Goal: Task Accomplishment & Management: Manage account settings

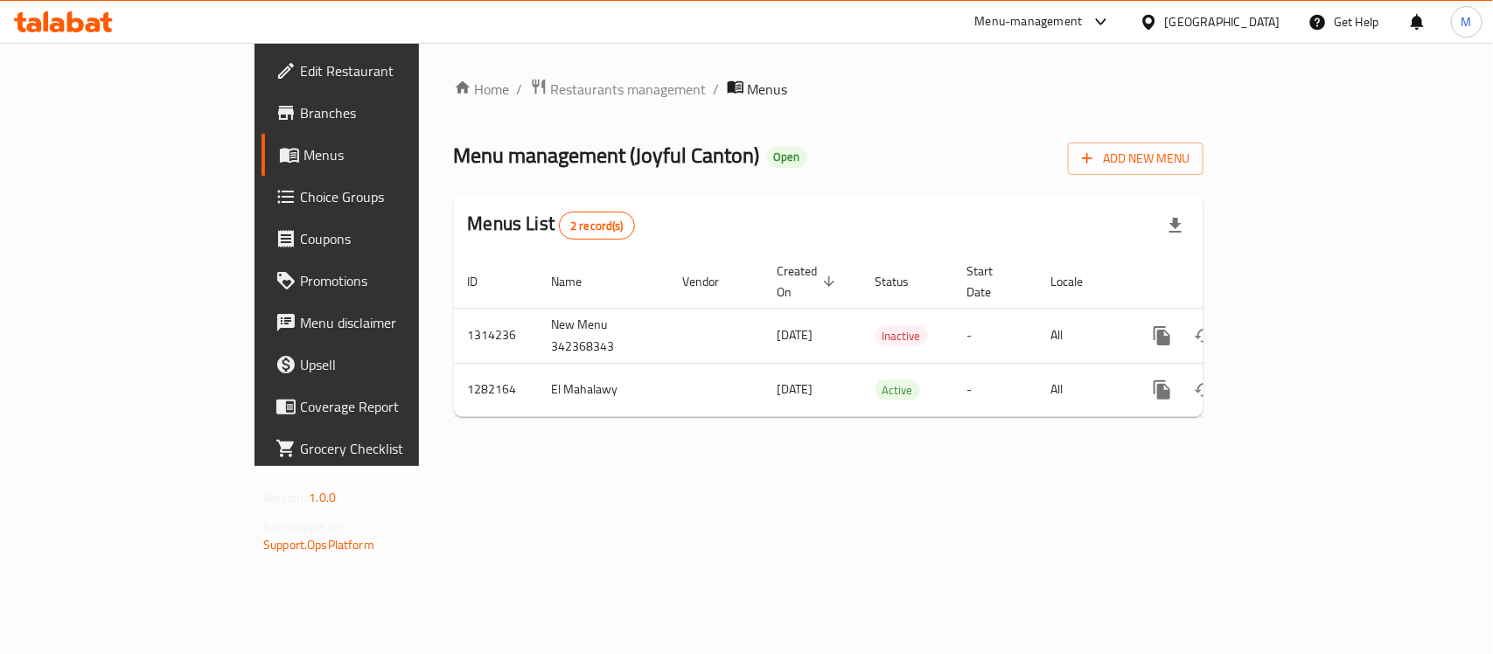
click at [1217, 17] on div "[GEOGRAPHIC_DATA]" at bounding box center [1222, 21] width 115 height 19
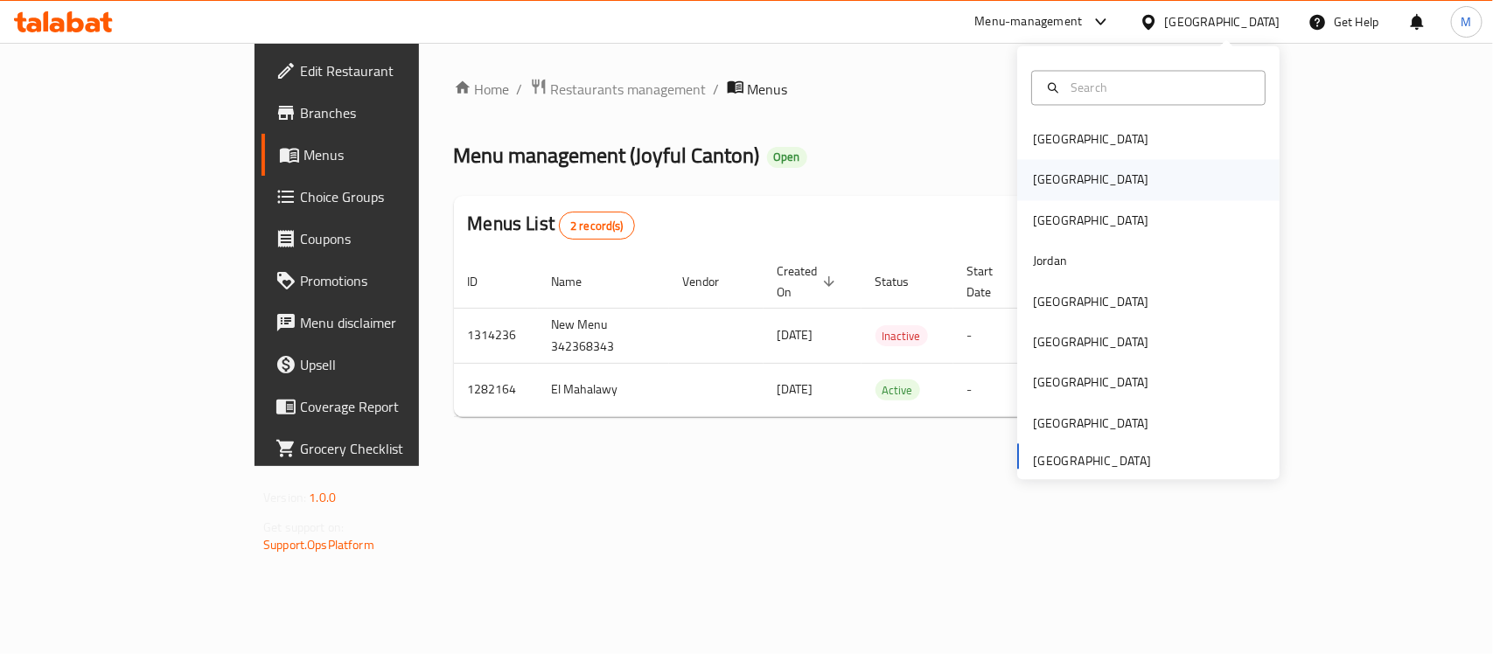
click at [1059, 180] on div "[GEOGRAPHIC_DATA]" at bounding box center [1090, 180] width 143 height 40
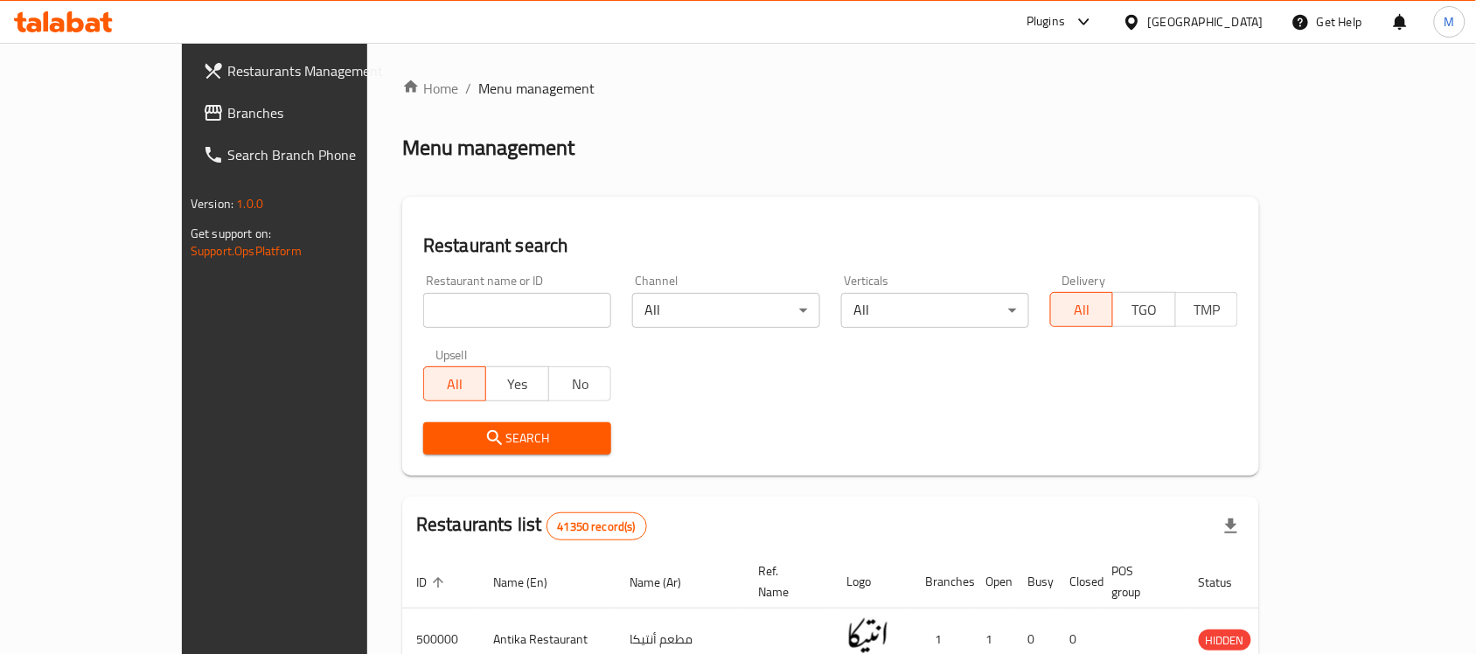
click at [434, 313] on input "search" at bounding box center [517, 310] width 188 height 35
paste input "RICCHI LOUNGE"
type input "RICCHI LOUNGE"
click button "Search" at bounding box center [517, 438] width 188 height 32
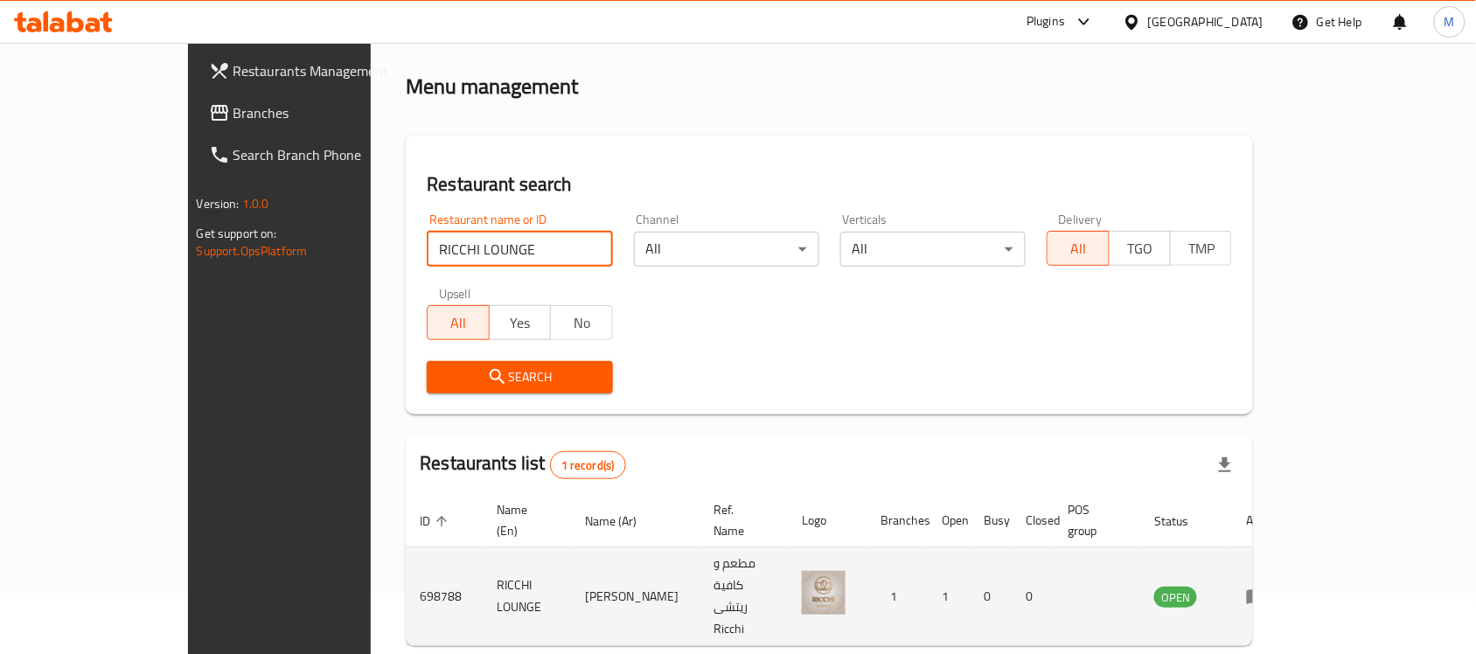
scroll to position [92, 0]
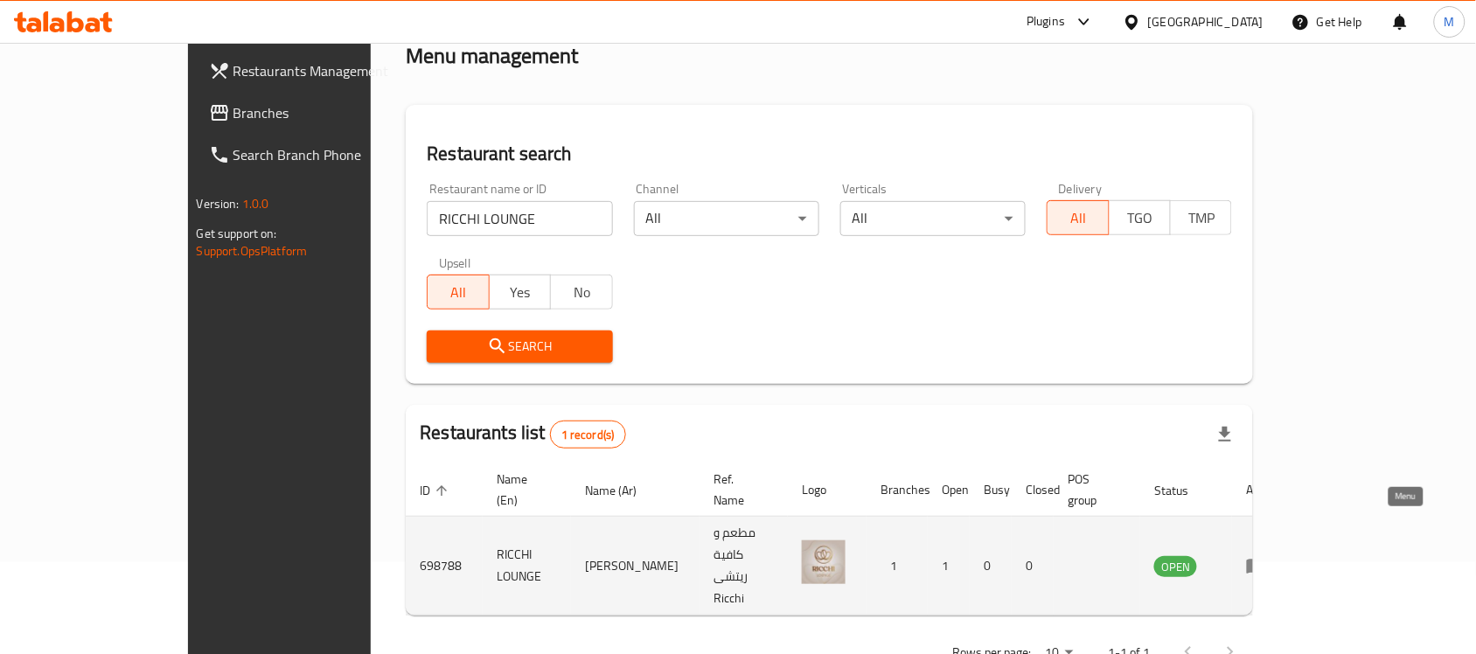
click at [1278, 555] on link "enhanced table" at bounding box center [1262, 565] width 32 height 21
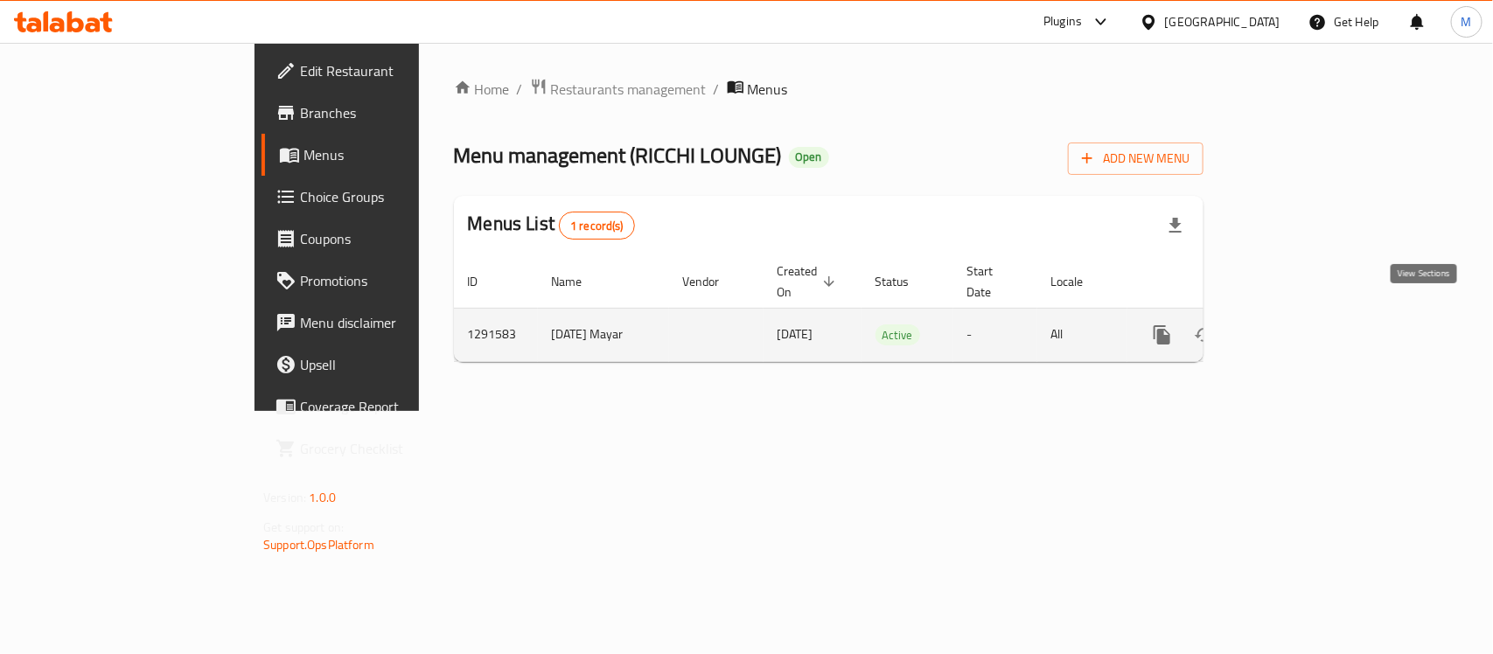
click at [1299, 324] on icon "enhanced table" at bounding box center [1288, 334] width 21 height 21
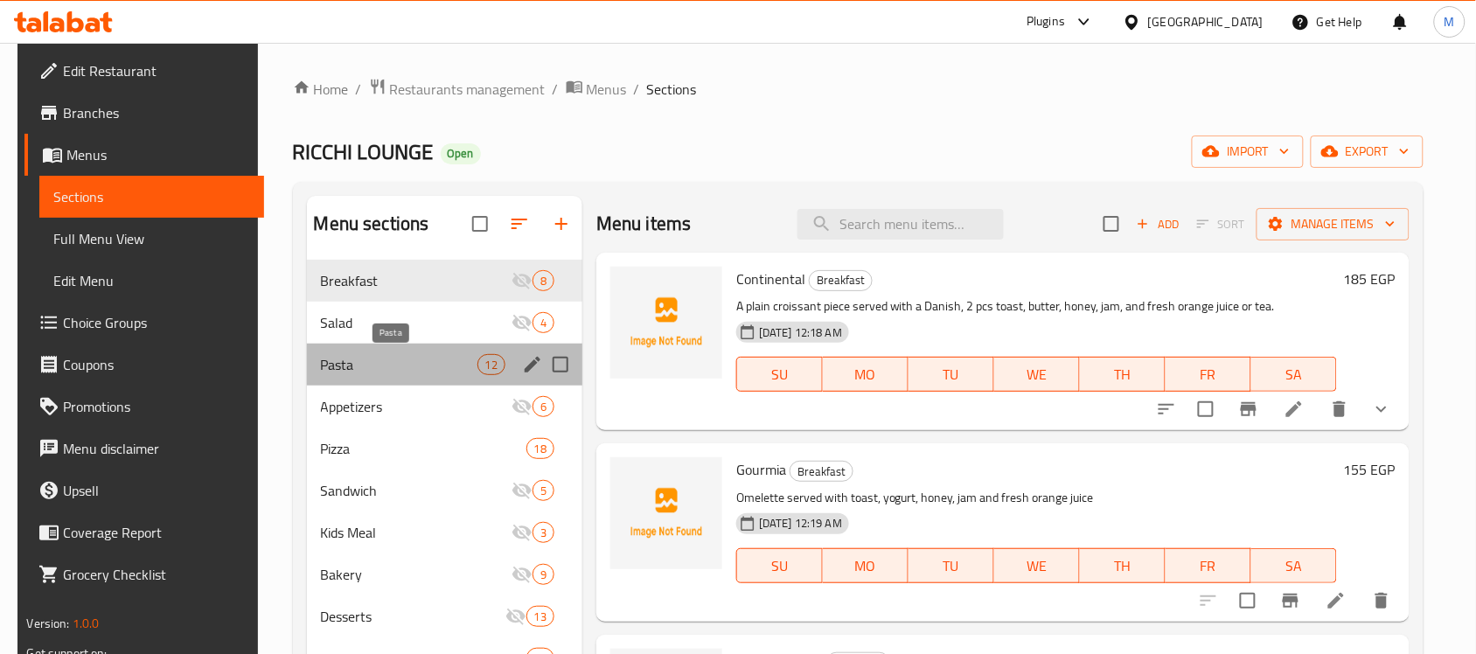
click at [404, 367] on span "Pasta" at bounding box center [399, 364] width 157 height 21
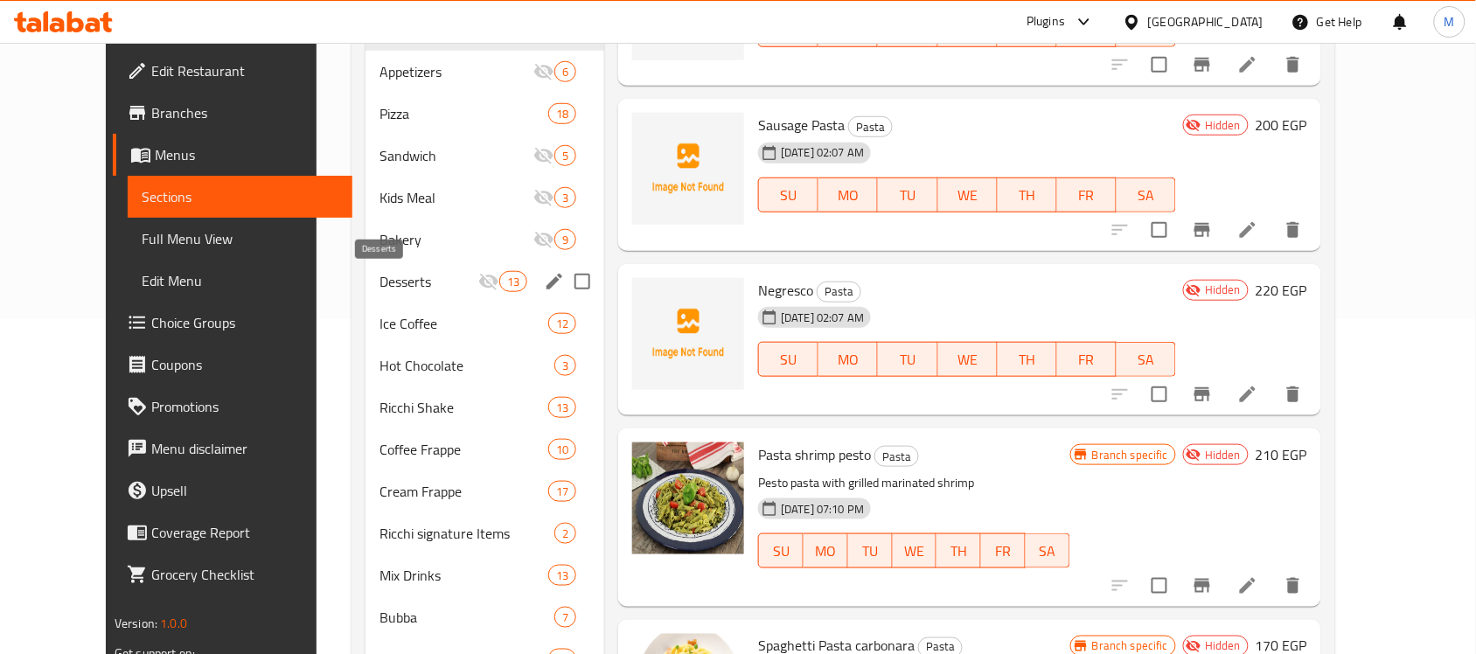
scroll to position [297, 0]
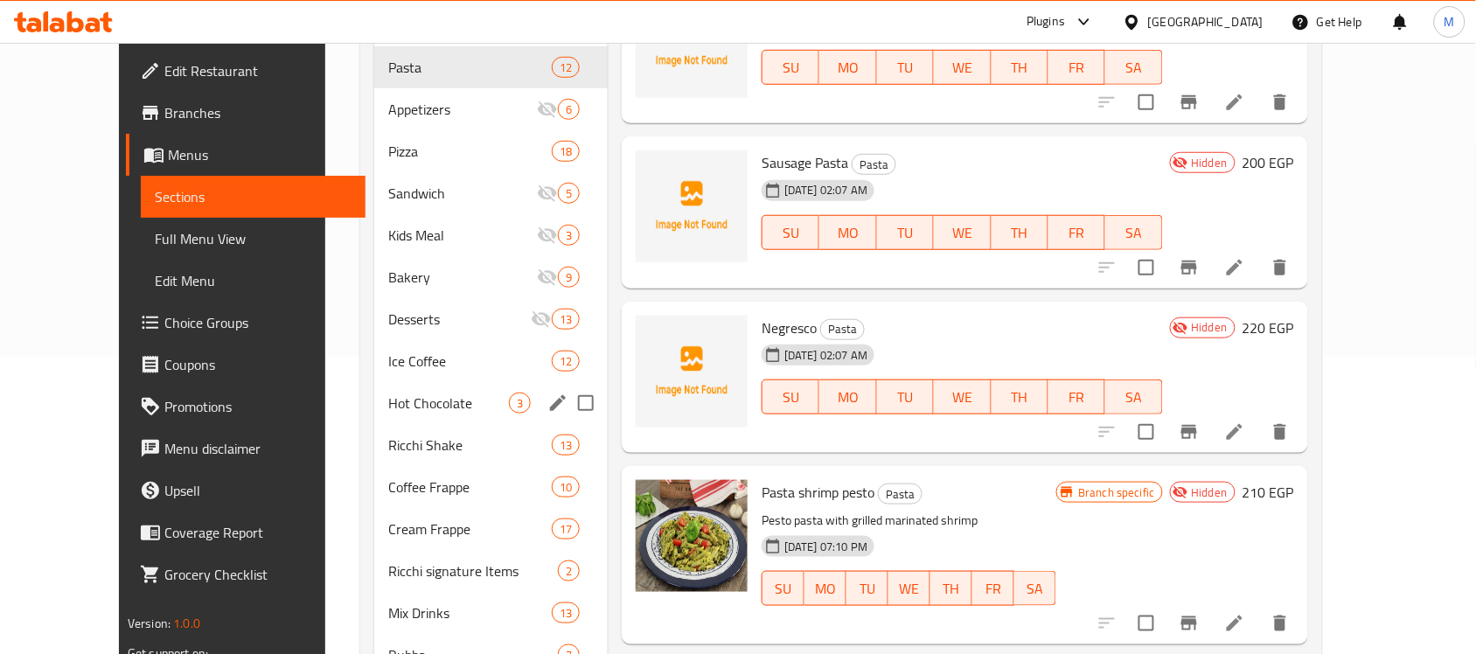
click at [434, 379] on div "Ice Coffee 12" at bounding box center [490, 361] width 233 height 42
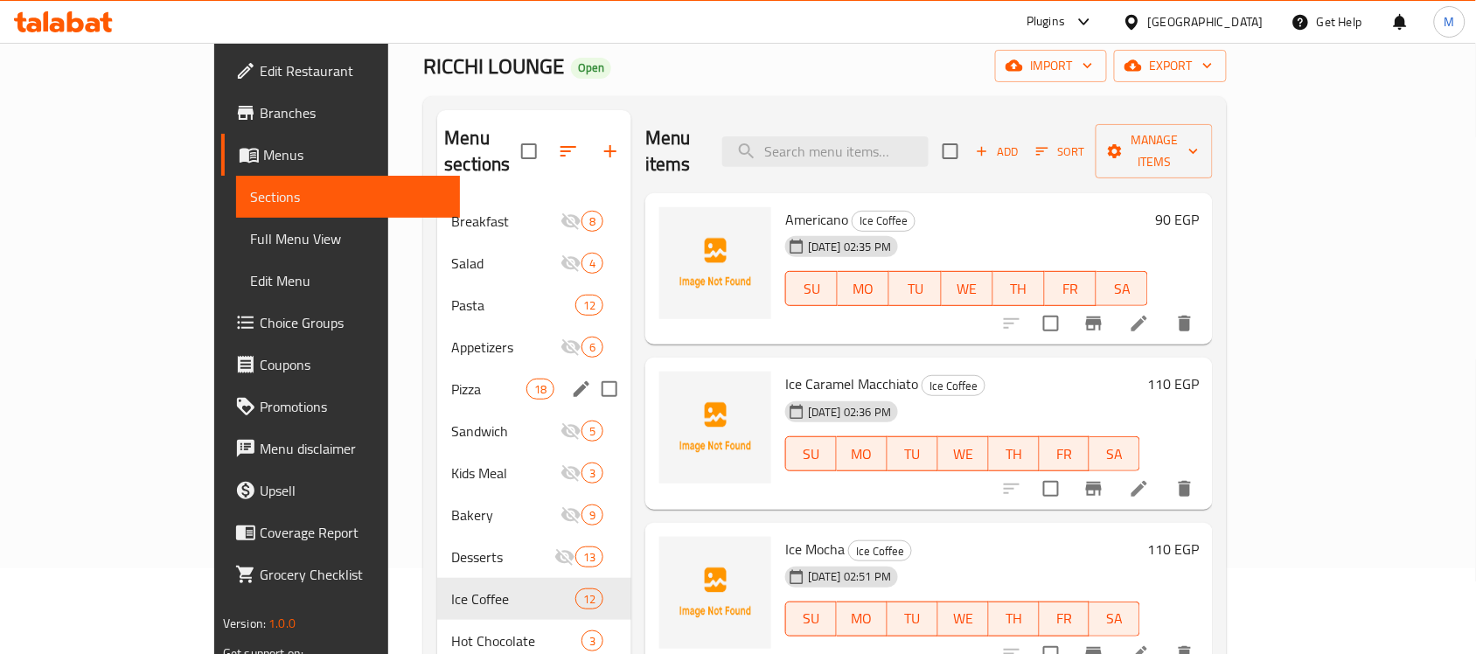
scroll to position [219, 0]
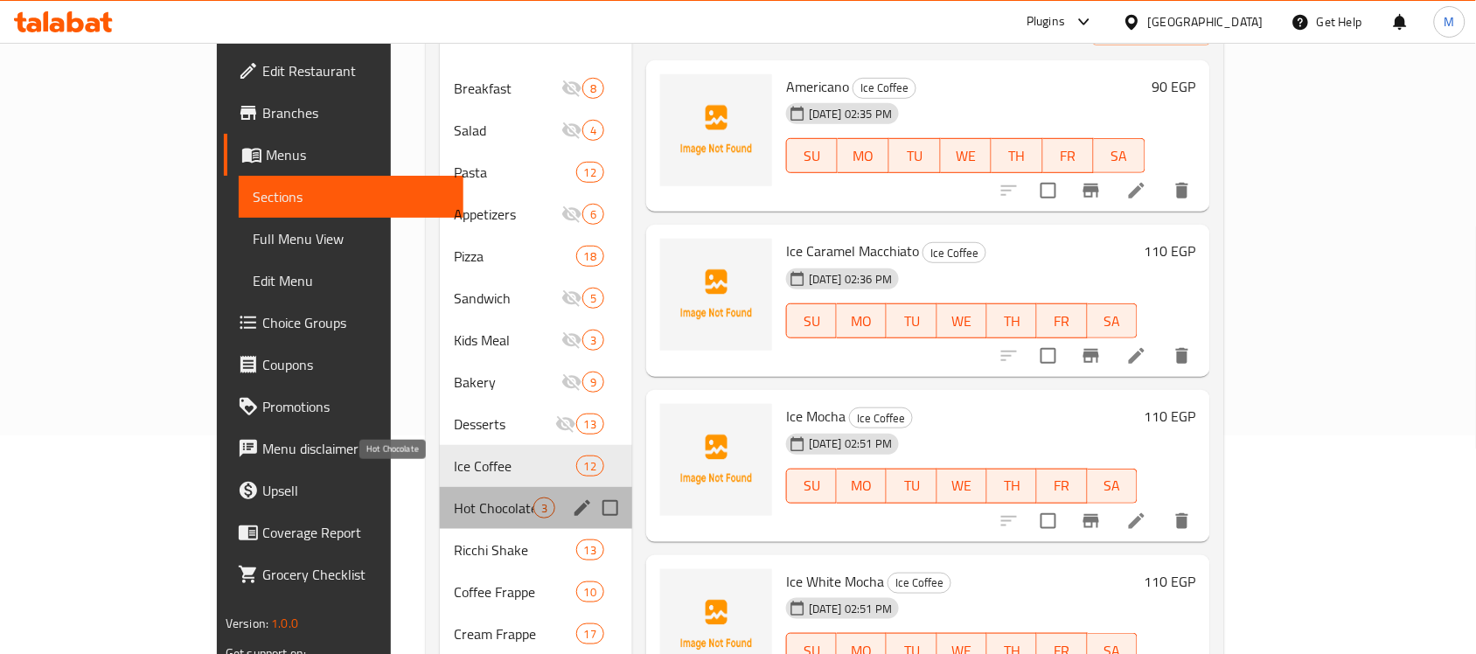
click at [454, 498] on span "Hot Chocolate" at bounding box center [494, 508] width 80 height 21
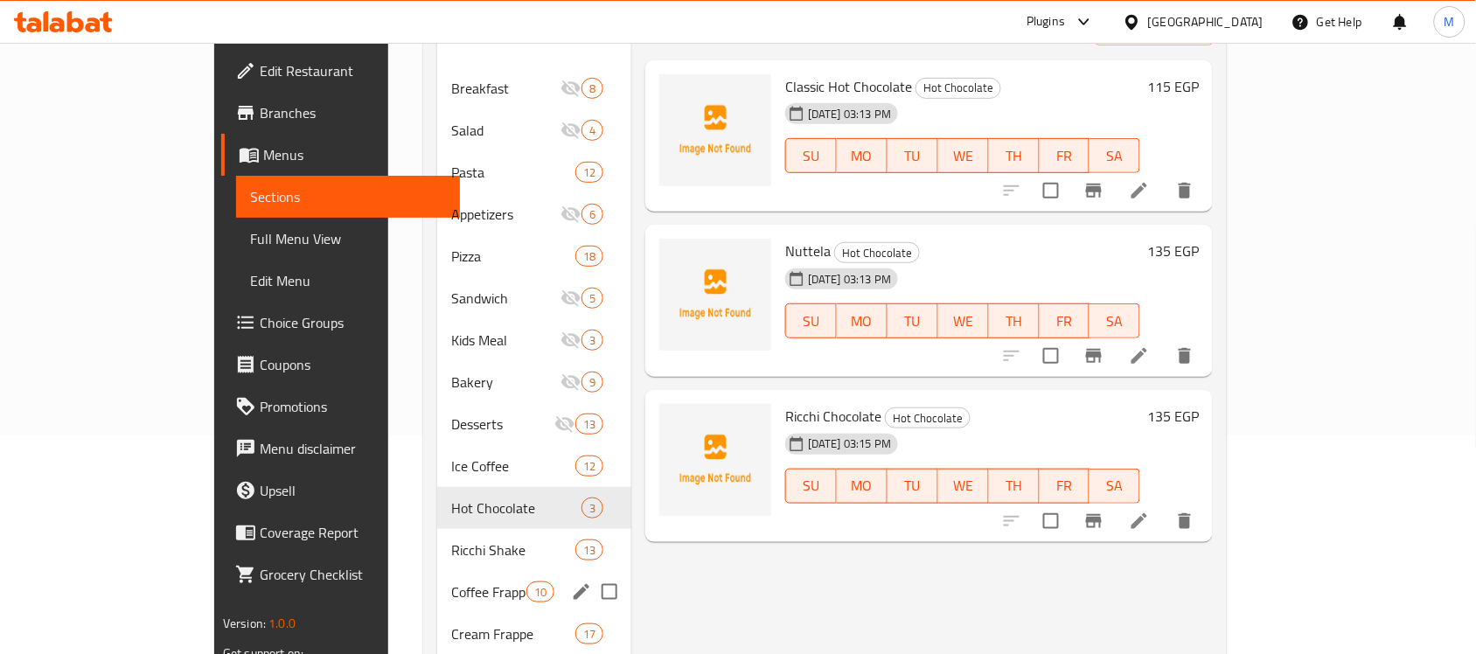
click at [451, 540] on span "Ricchi Shake" at bounding box center [512, 550] width 123 height 21
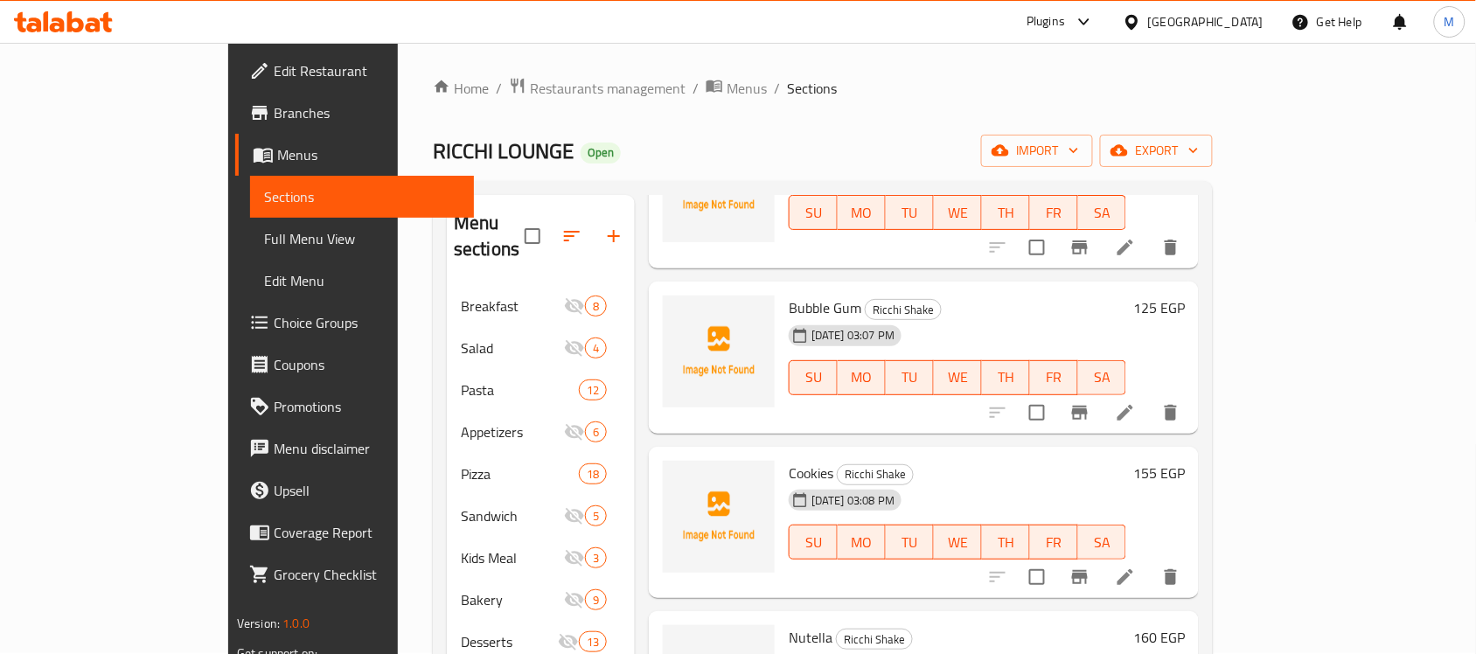
scroll to position [625, 0]
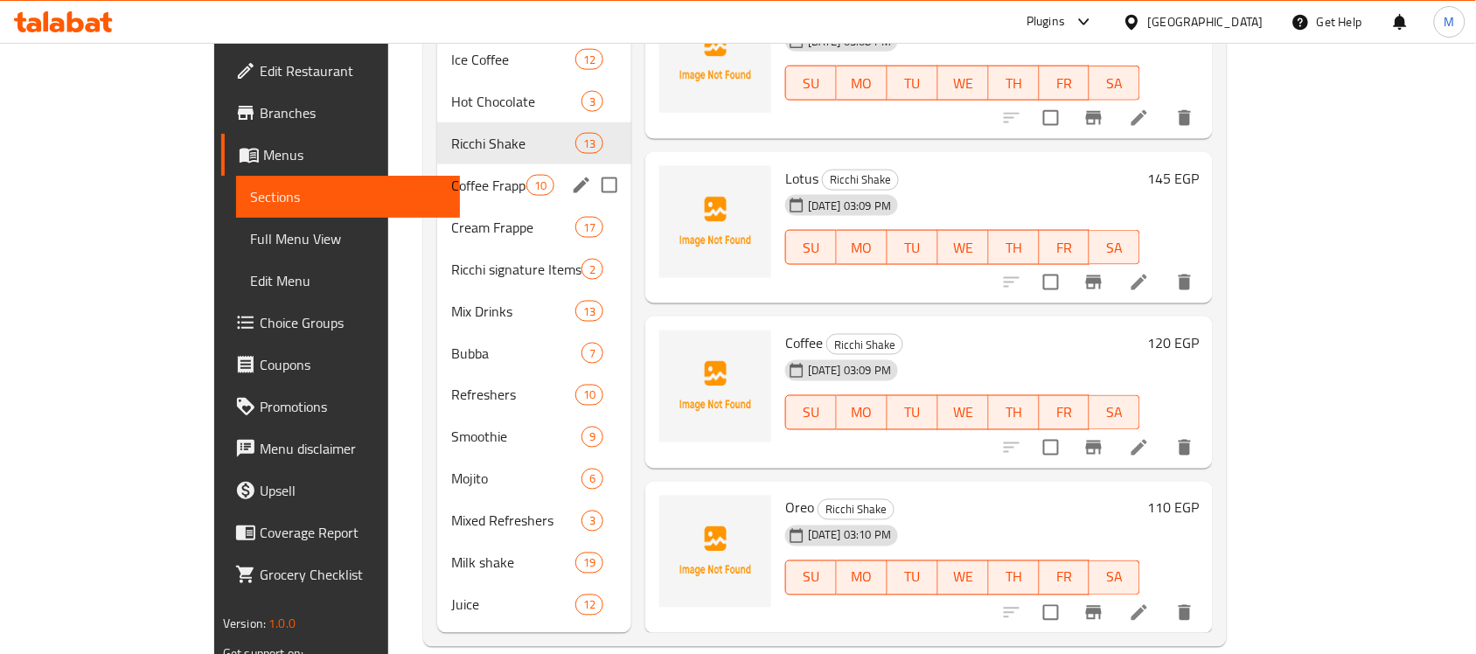
click at [456, 175] on span "Coffee Frappe" at bounding box center [488, 185] width 74 height 21
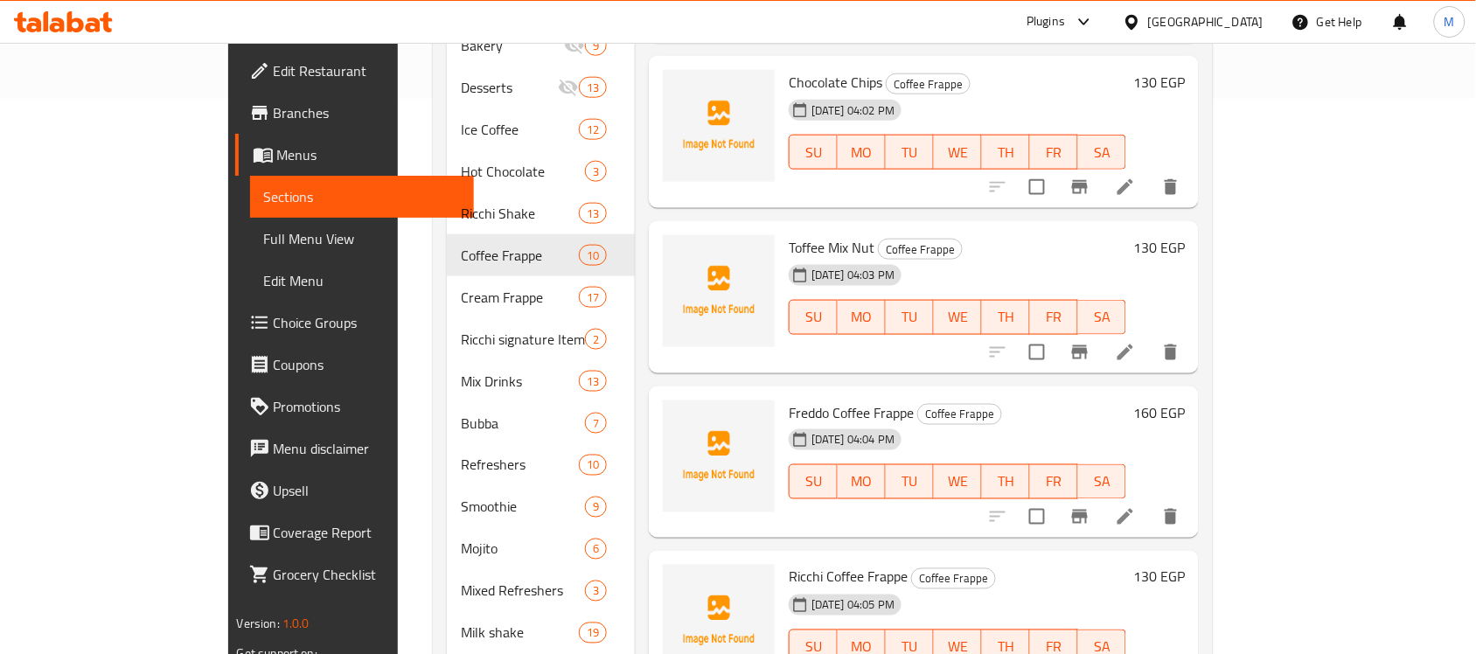
scroll to position [625, 0]
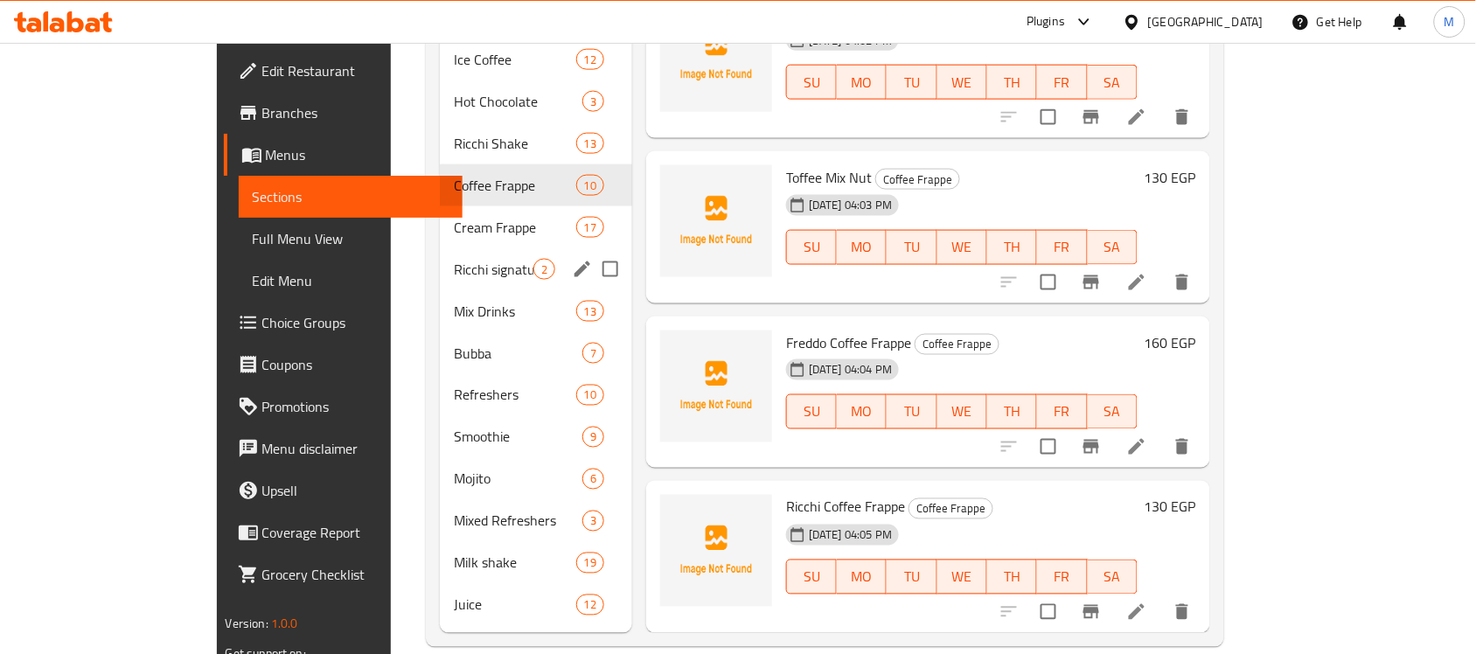
click at [454, 217] on span "Cream Frappe" at bounding box center [515, 227] width 122 height 21
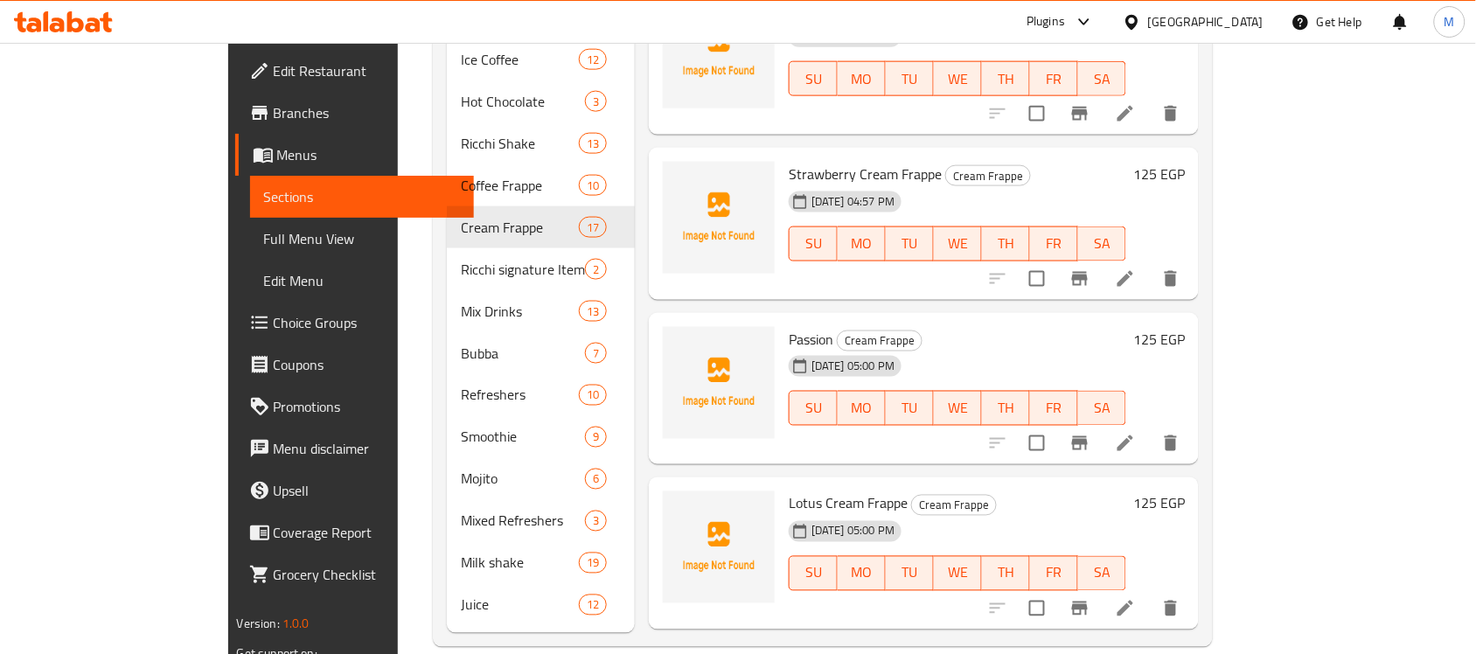
scroll to position [1810, 0]
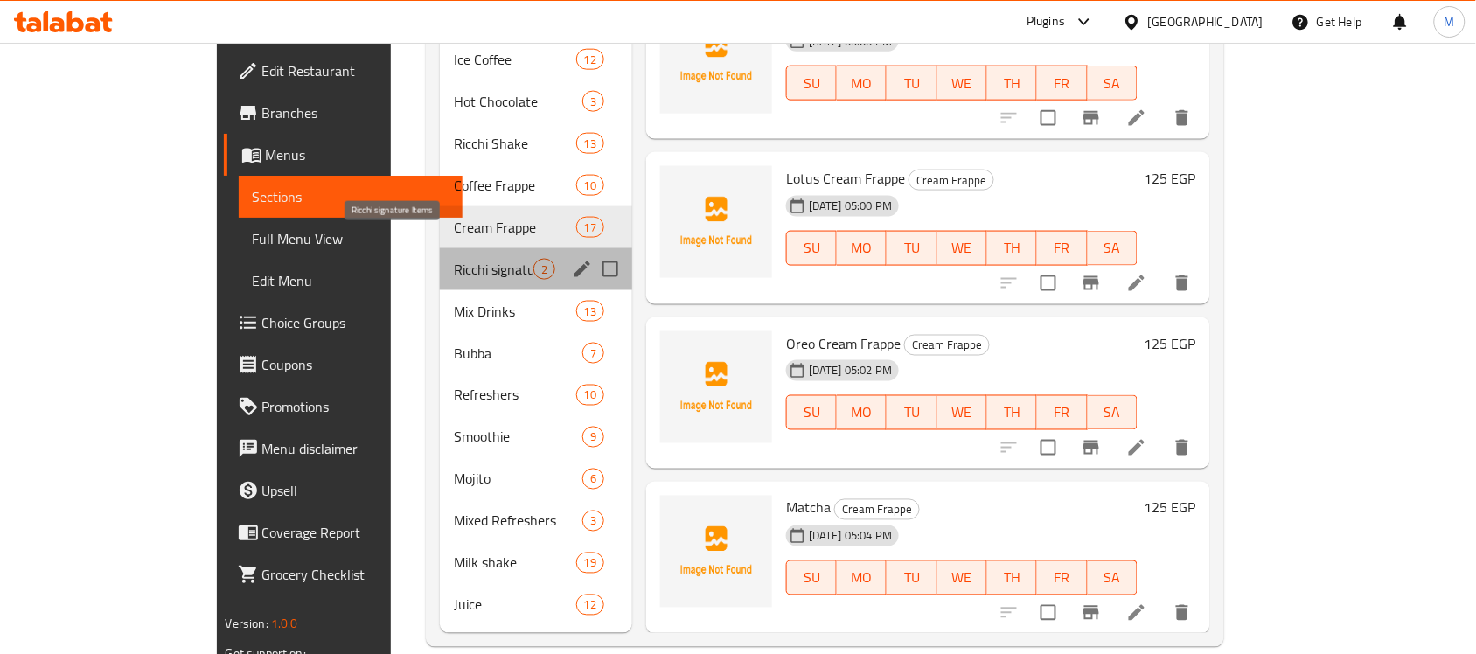
click at [466, 259] on span "Ricchi signature Items" at bounding box center [494, 269] width 80 height 21
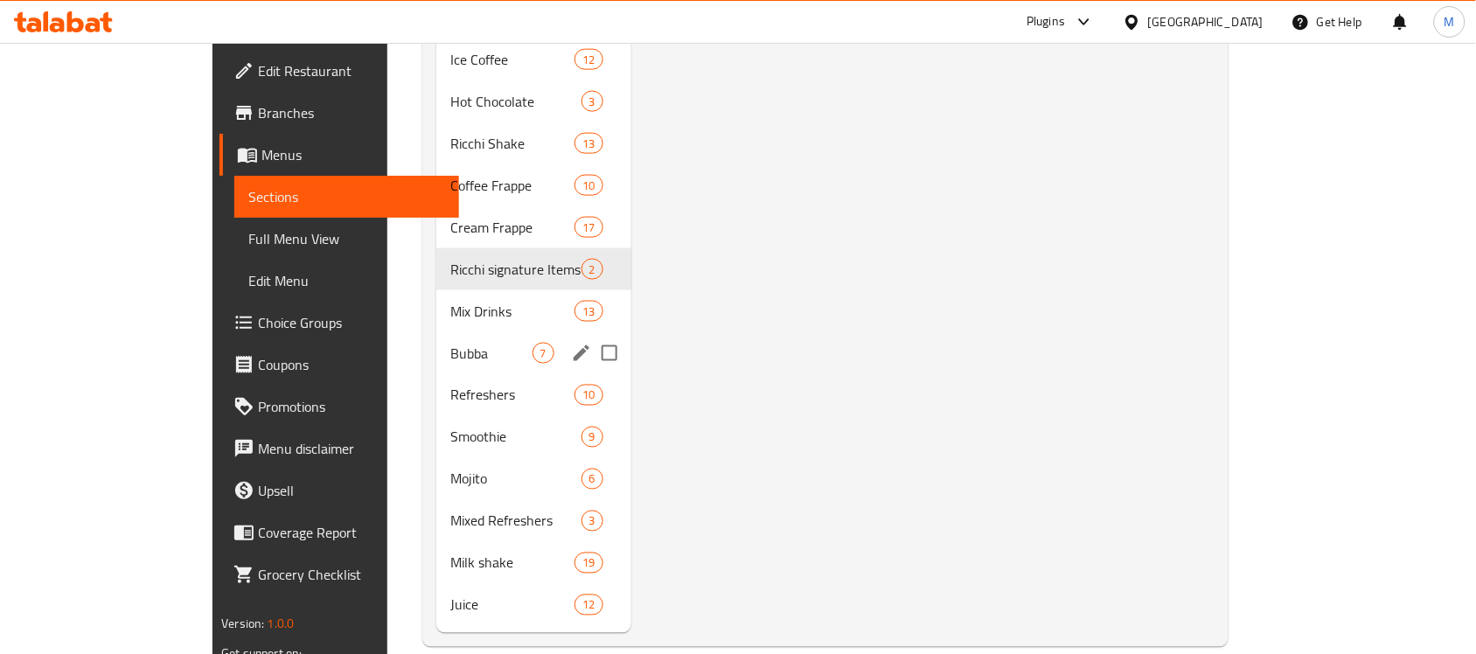
click at [450, 301] on span "Mix Drinks" at bounding box center [512, 311] width 124 height 21
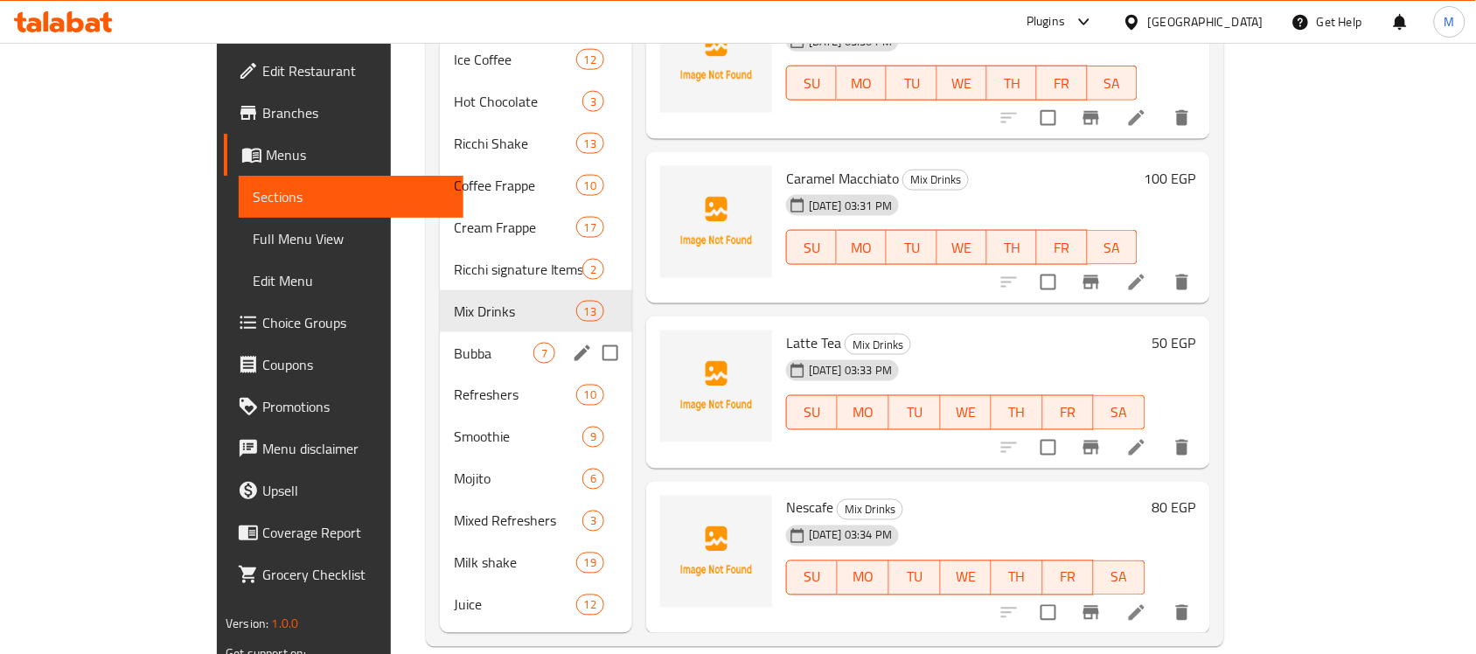
click at [440, 339] on div "Bubba 7" at bounding box center [536, 353] width 192 height 42
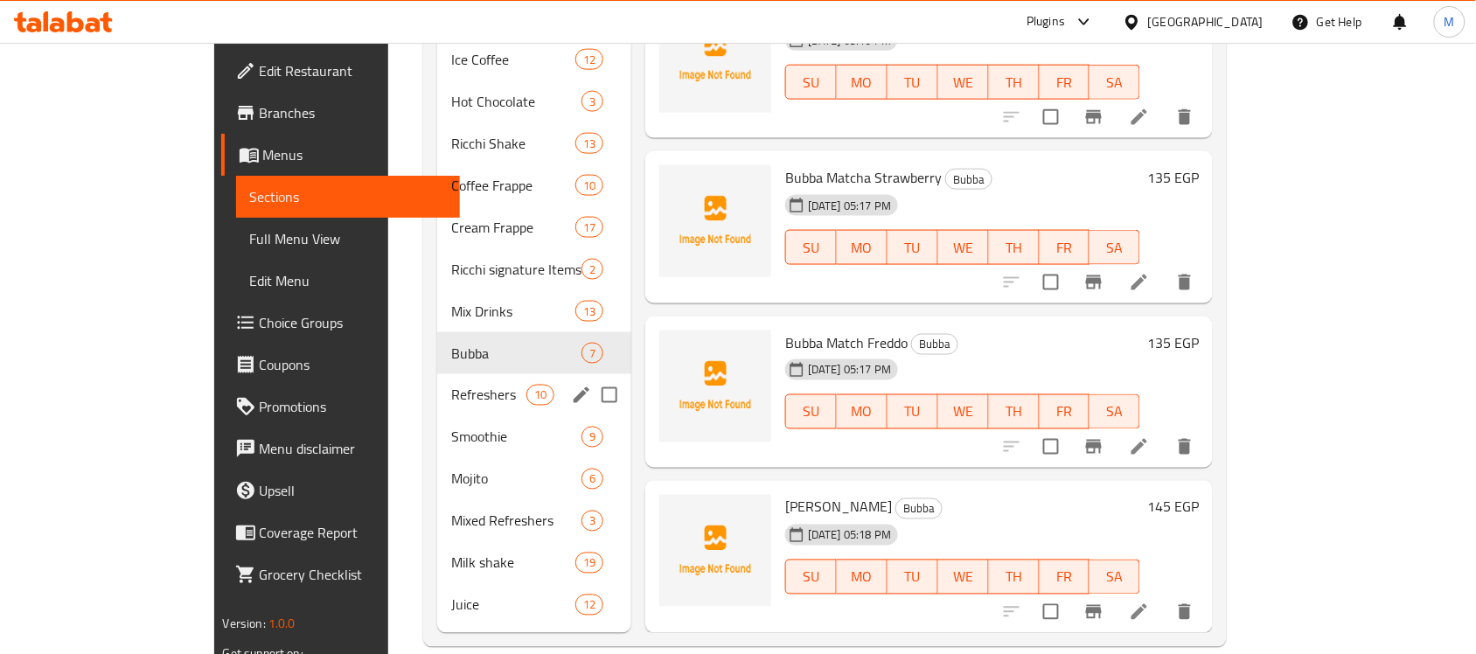
click at [470, 385] on div "Refreshers 10" at bounding box center [534, 395] width 194 height 42
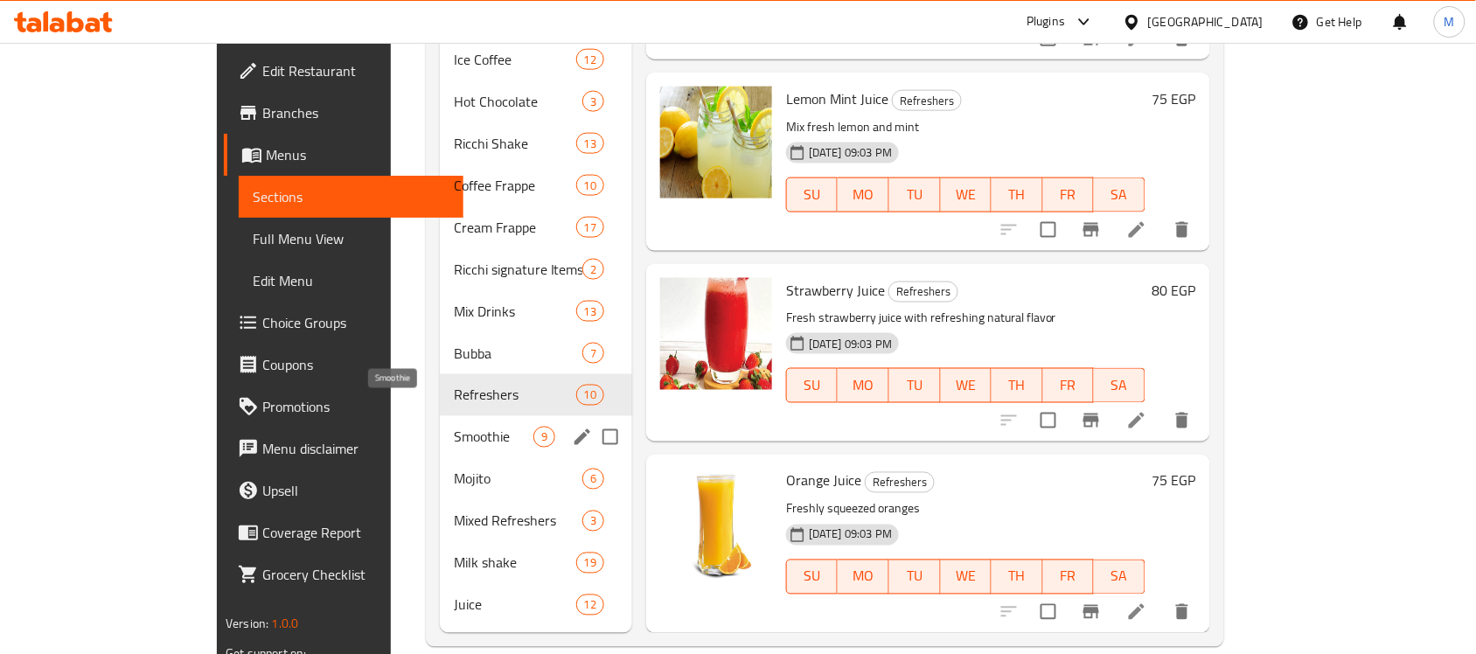
click at [454, 427] on span "Smoothie" at bounding box center [494, 437] width 80 height 21
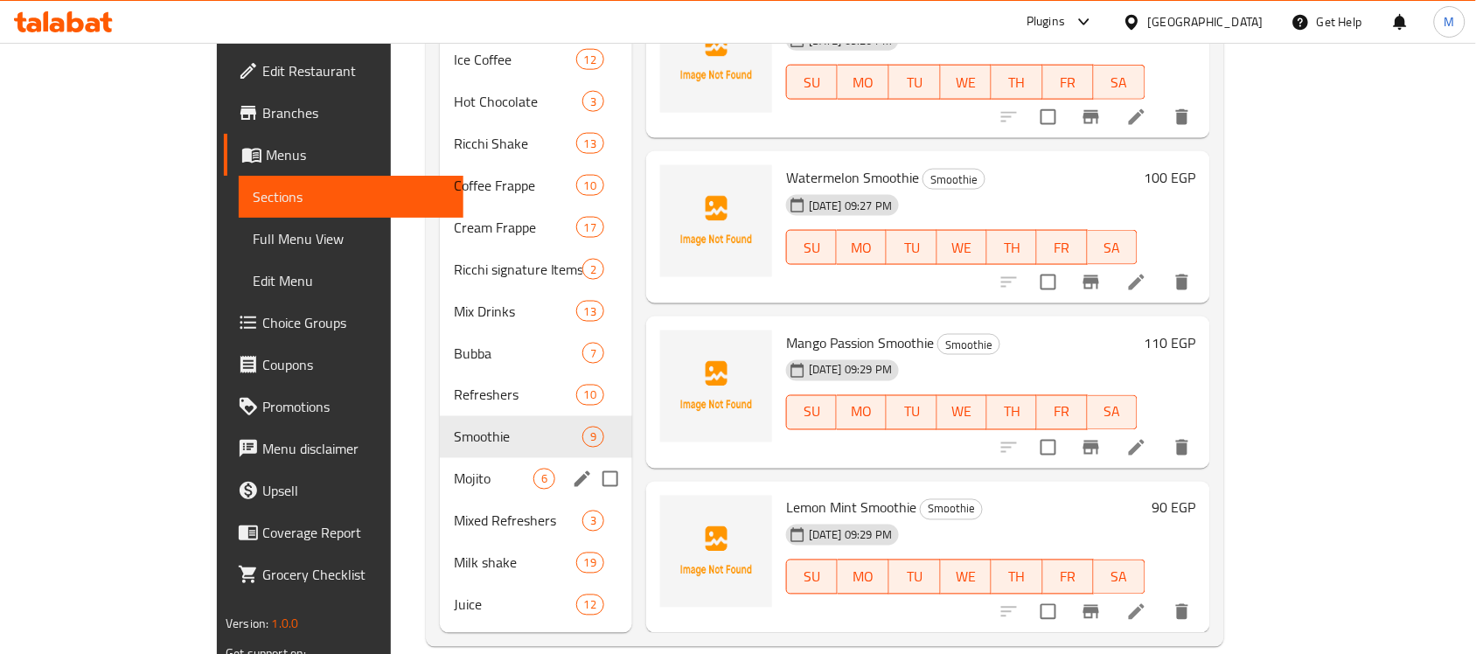
click at [454, 469] on span "Mojito" at bounding box center [494, 479] width 80 height 21
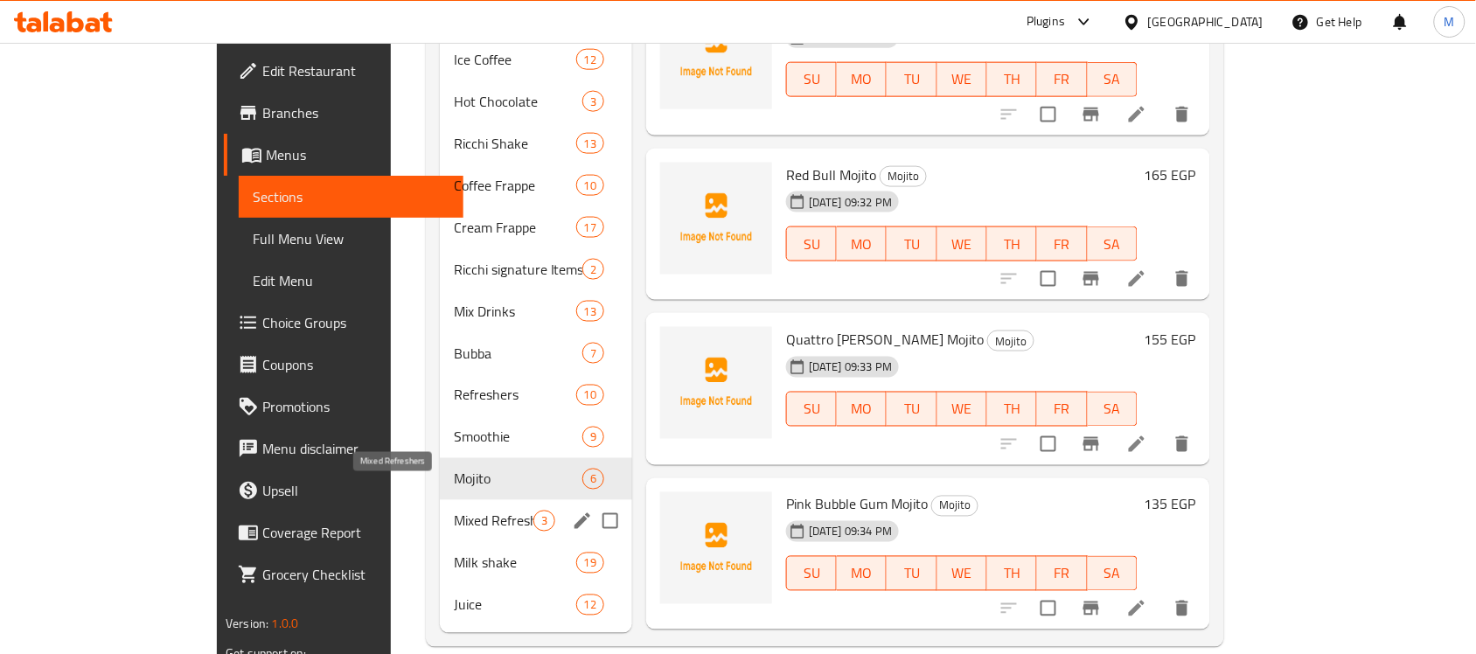
click at [454, 511] on span "Mixed Refreshers" at bounding box center [494, 521] width 80 height 21
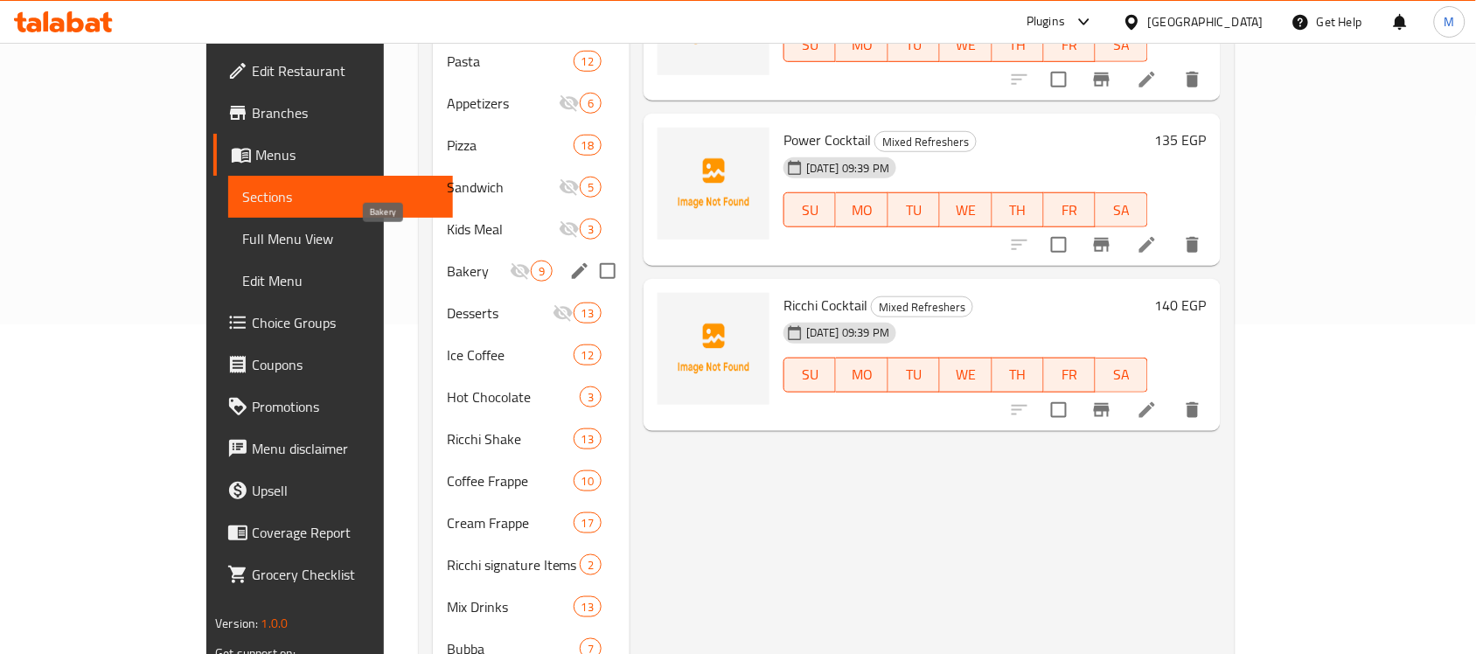
scroll to position [625, 0]
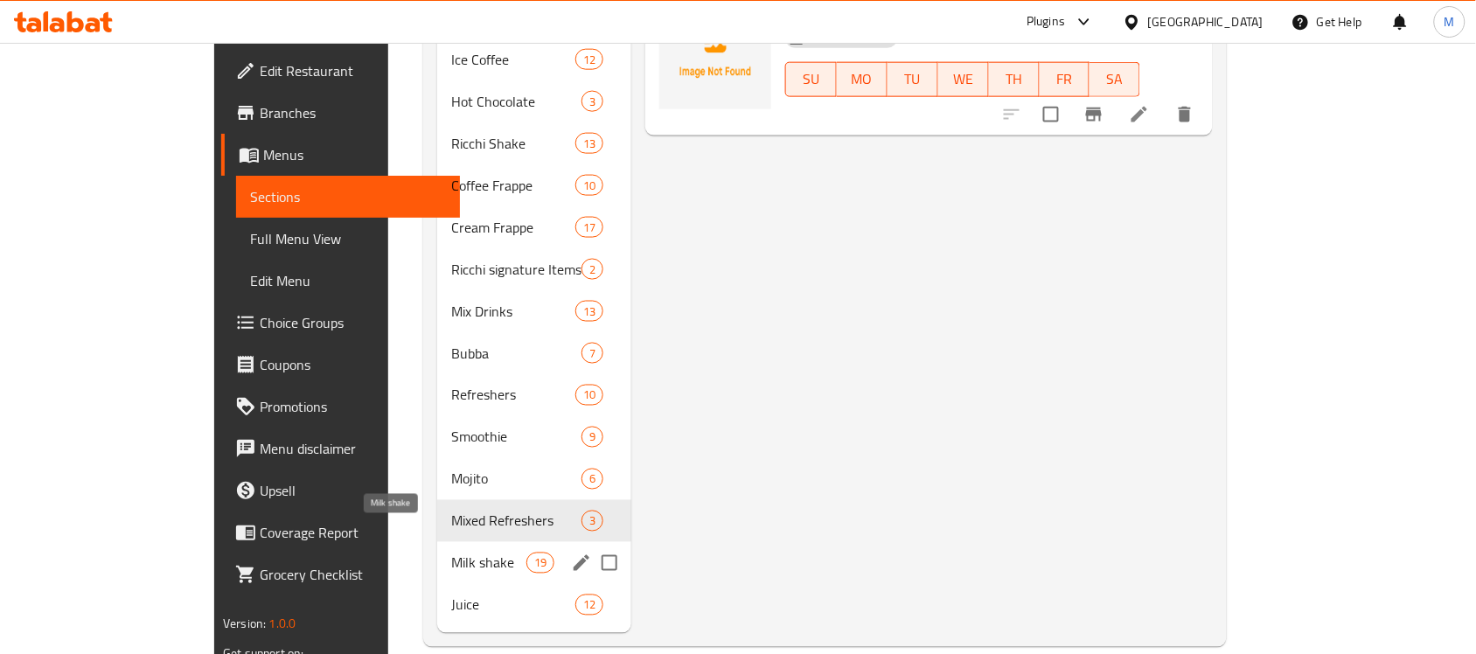
click at [451, 553] on span "Milk shake" at bounding box center [488, 563] width 74 height 21
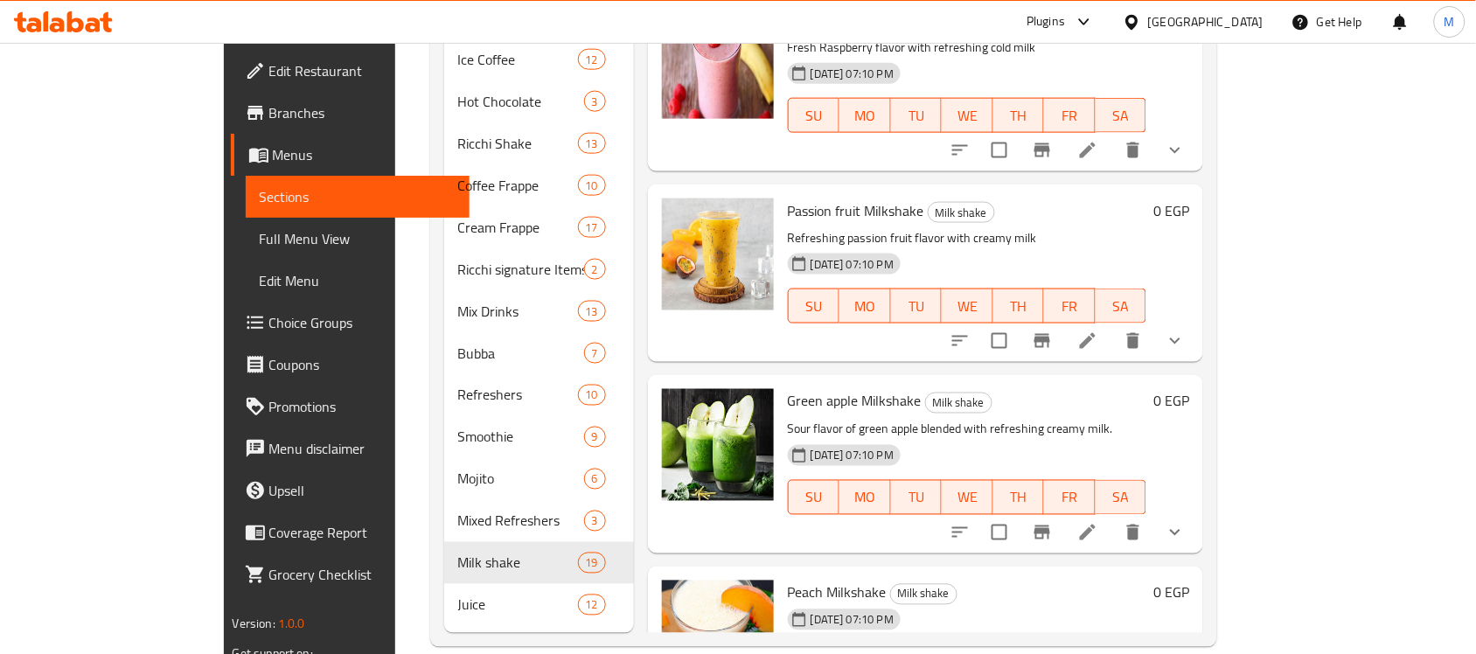
scroll to position [2610, 0]
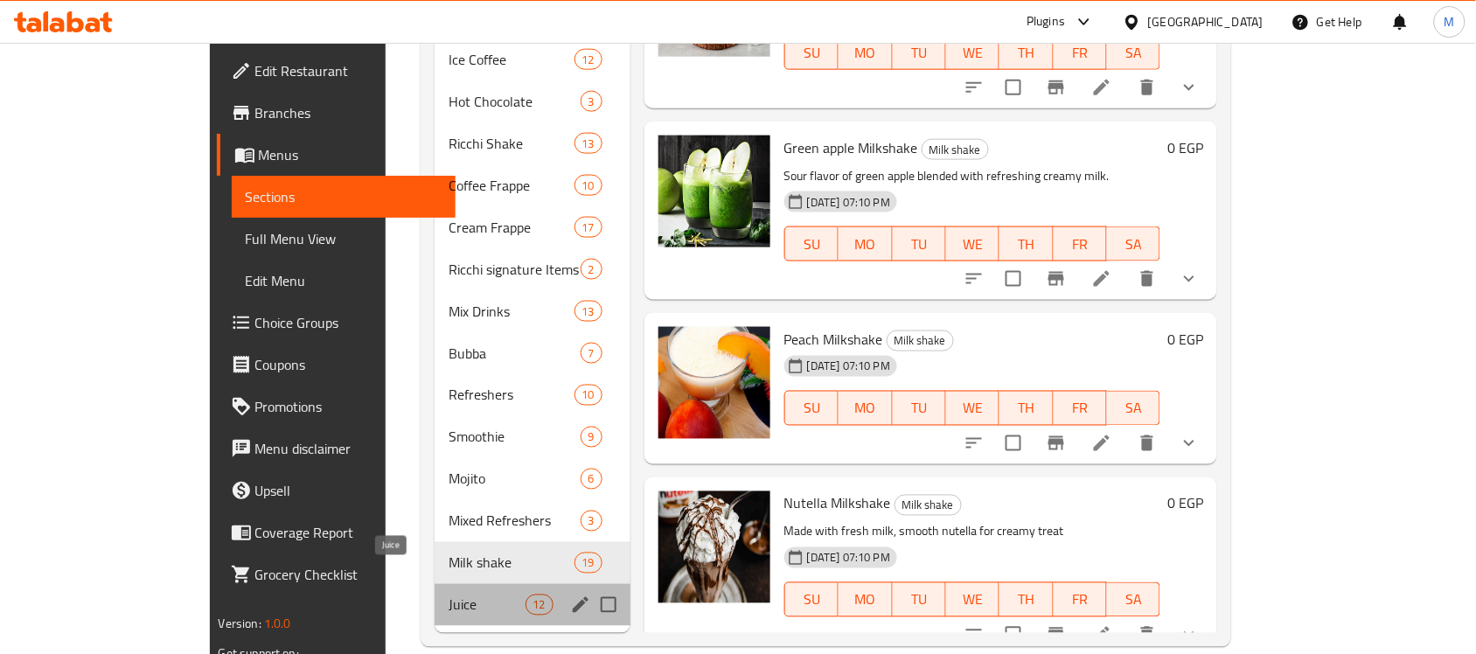
click at [449, 595] on span "Juice" at bounding box center [487, 605] width 77 height 21
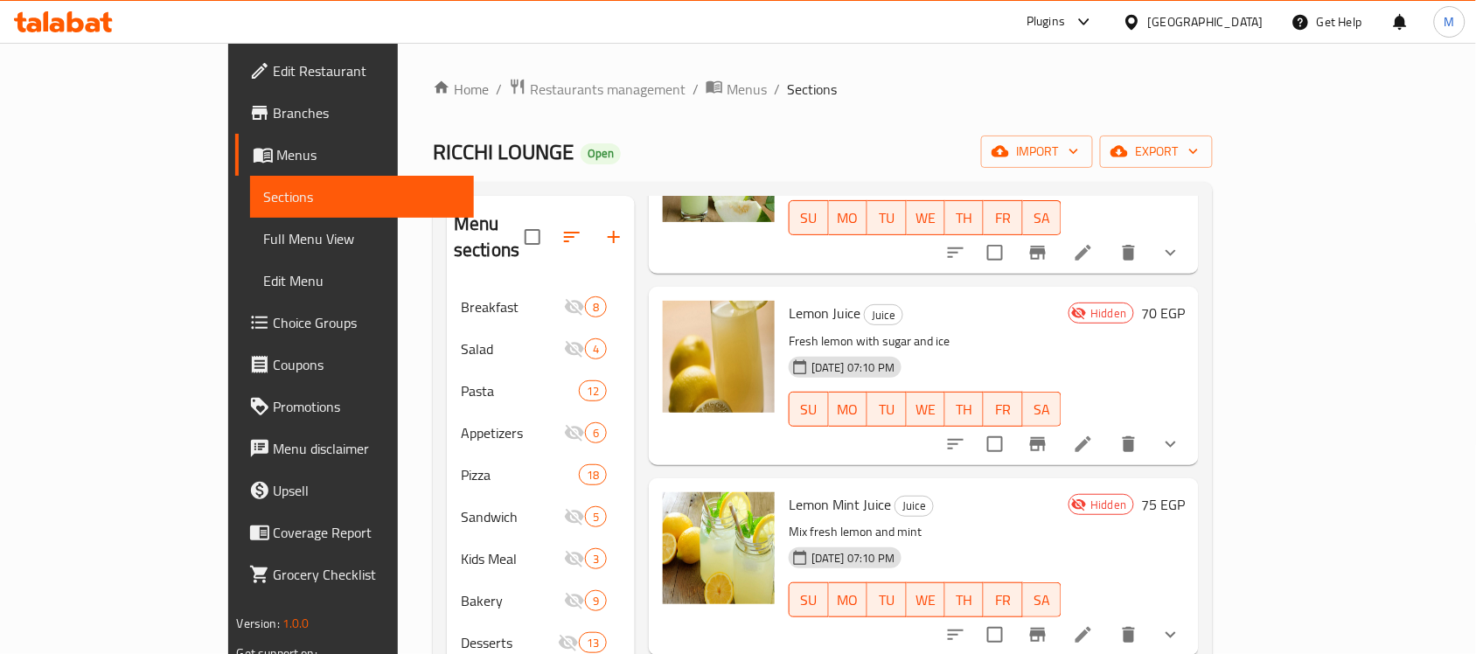
scroll to position [727, 0]
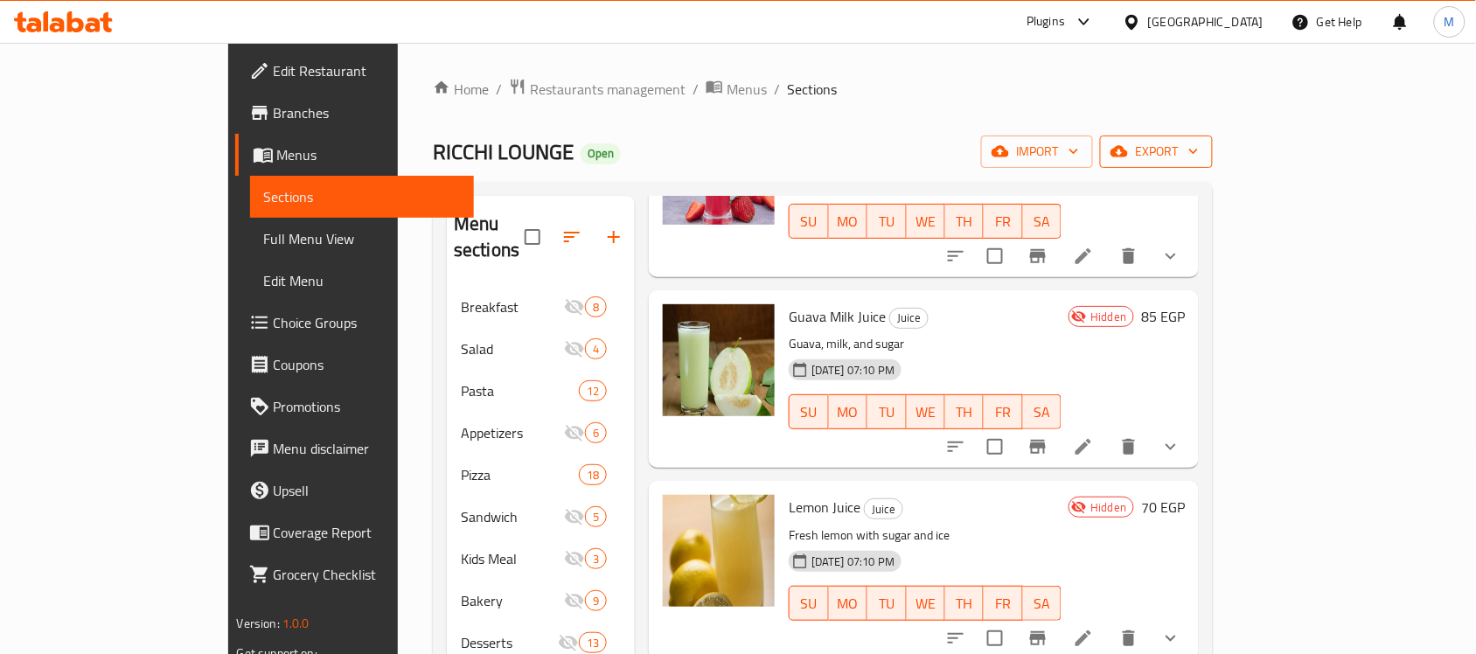
click at [1199, 144] on span "export" at bounding box center [1156, 152] width 85 height 22
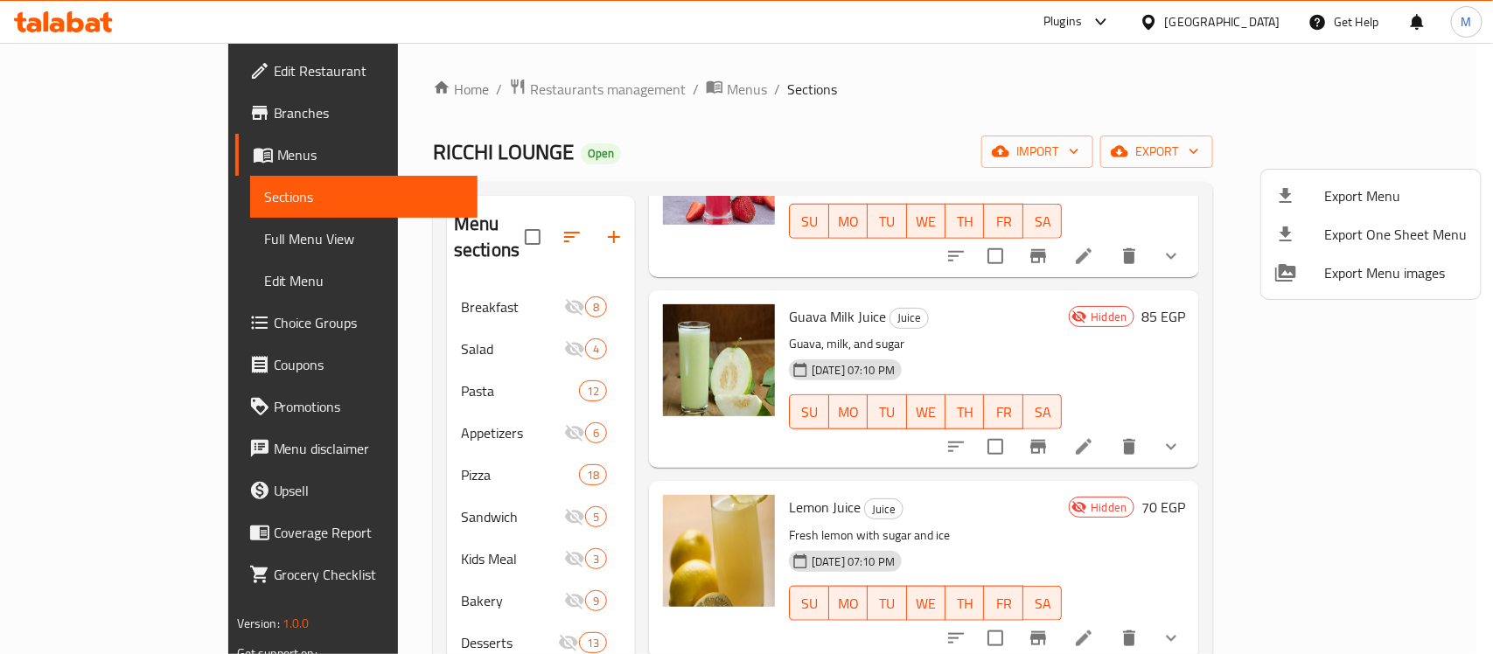
click at [424, 300] on div at bounding box center [746, 327] width 1493 height 654
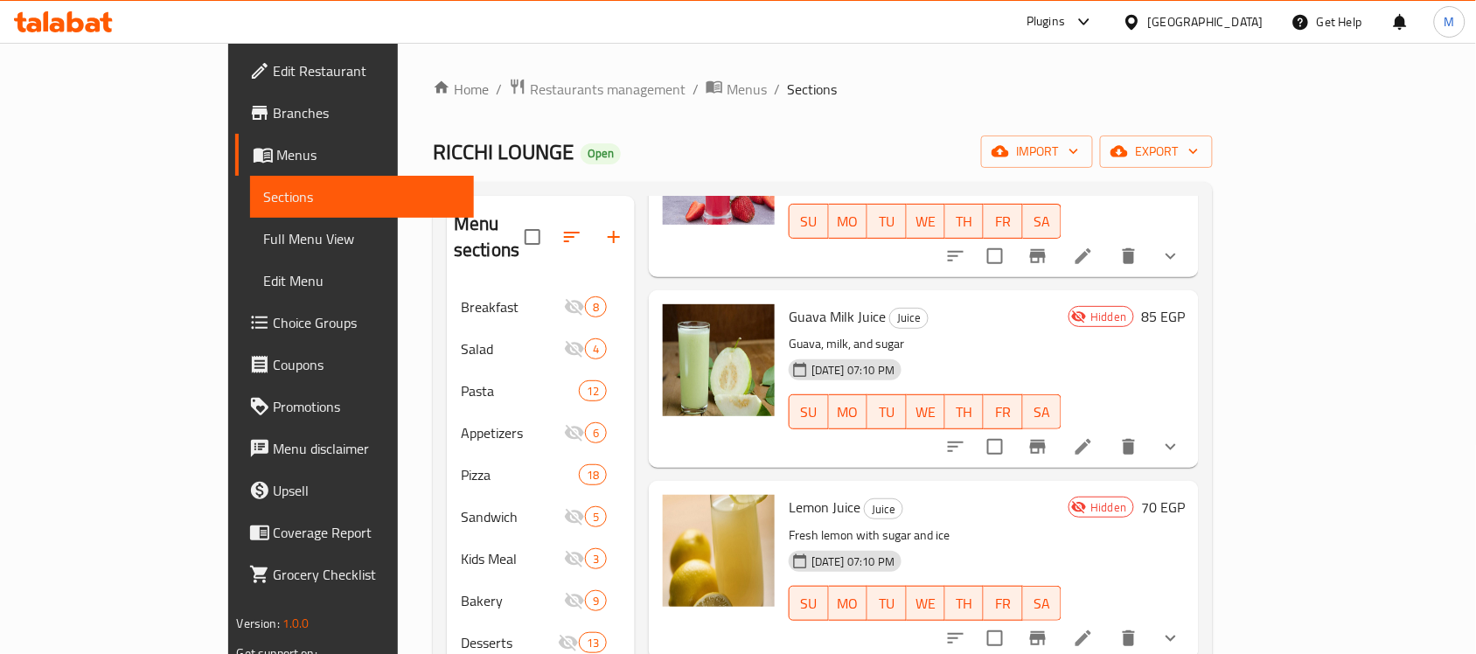
click at [461, 296] on span "Breakfast" at bounding box center [512, 306] width 103 height 21
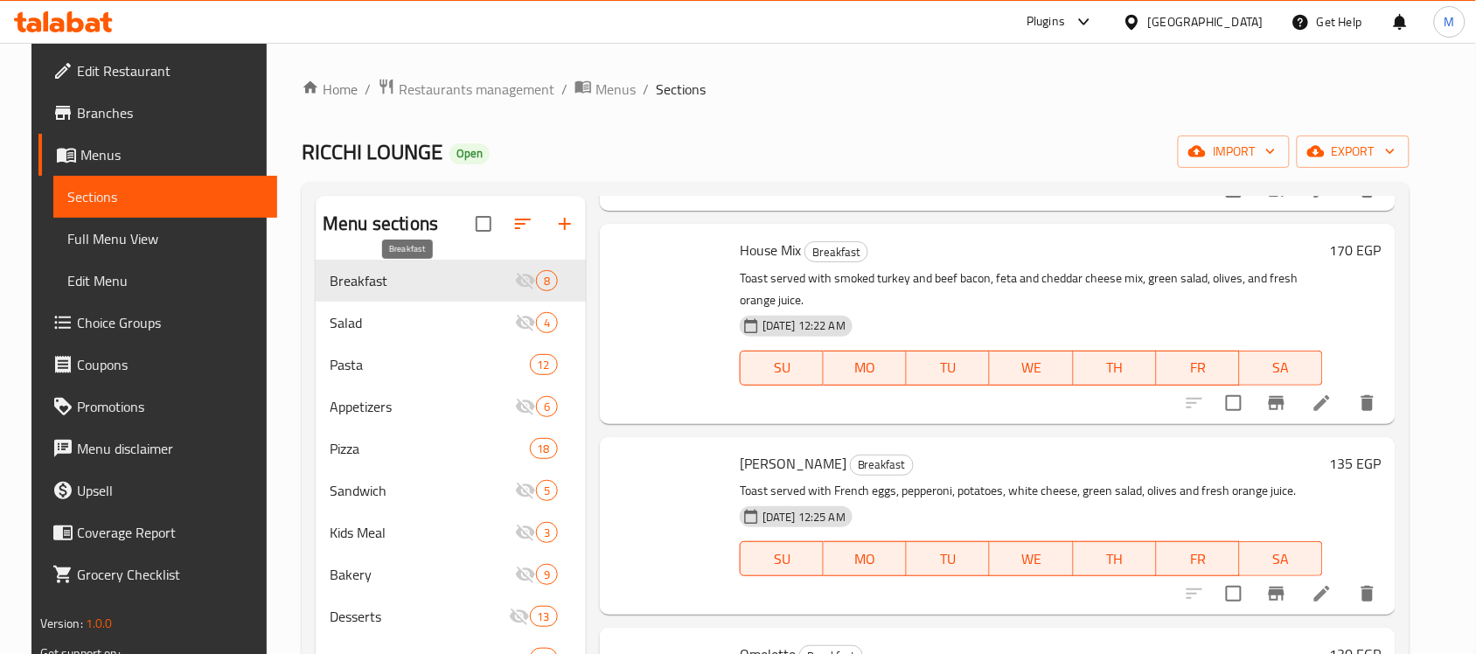
scroll to position [623, 0]
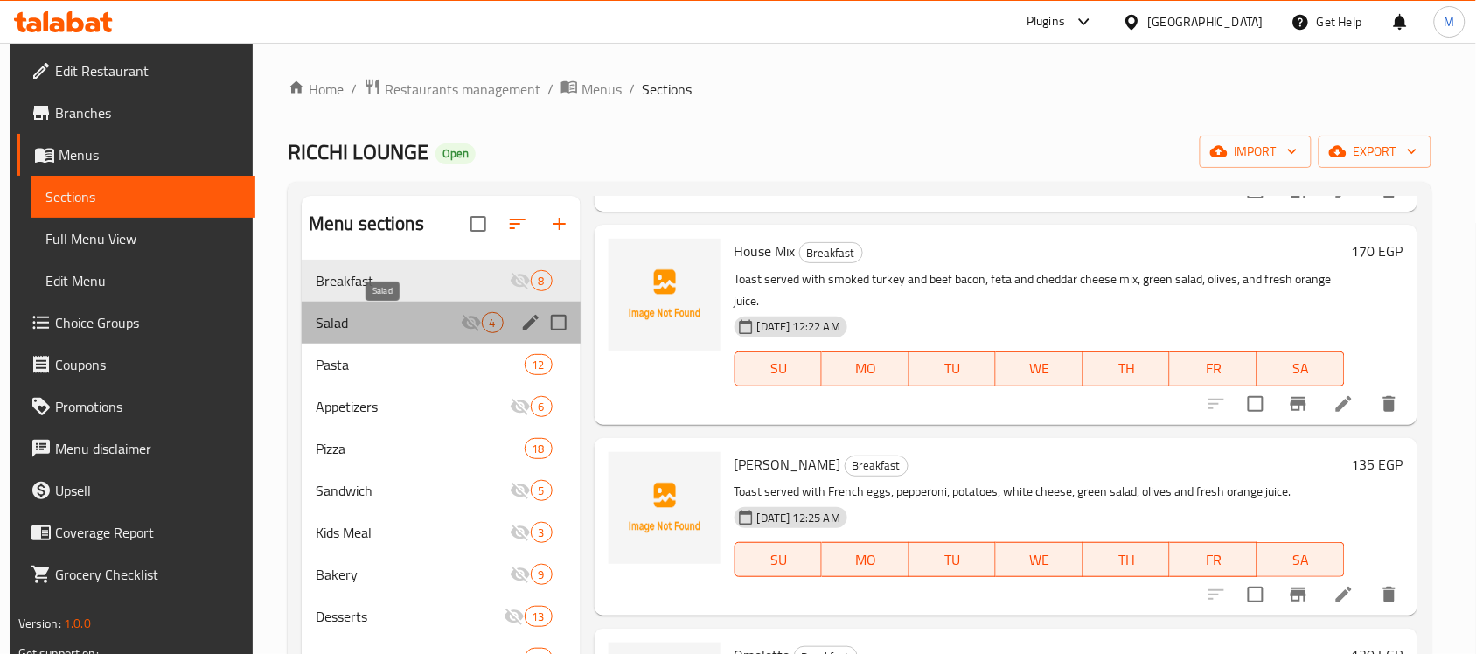
click at [392, 317] on span "Salad" at bounding box center [388, 322] width 145 height 21
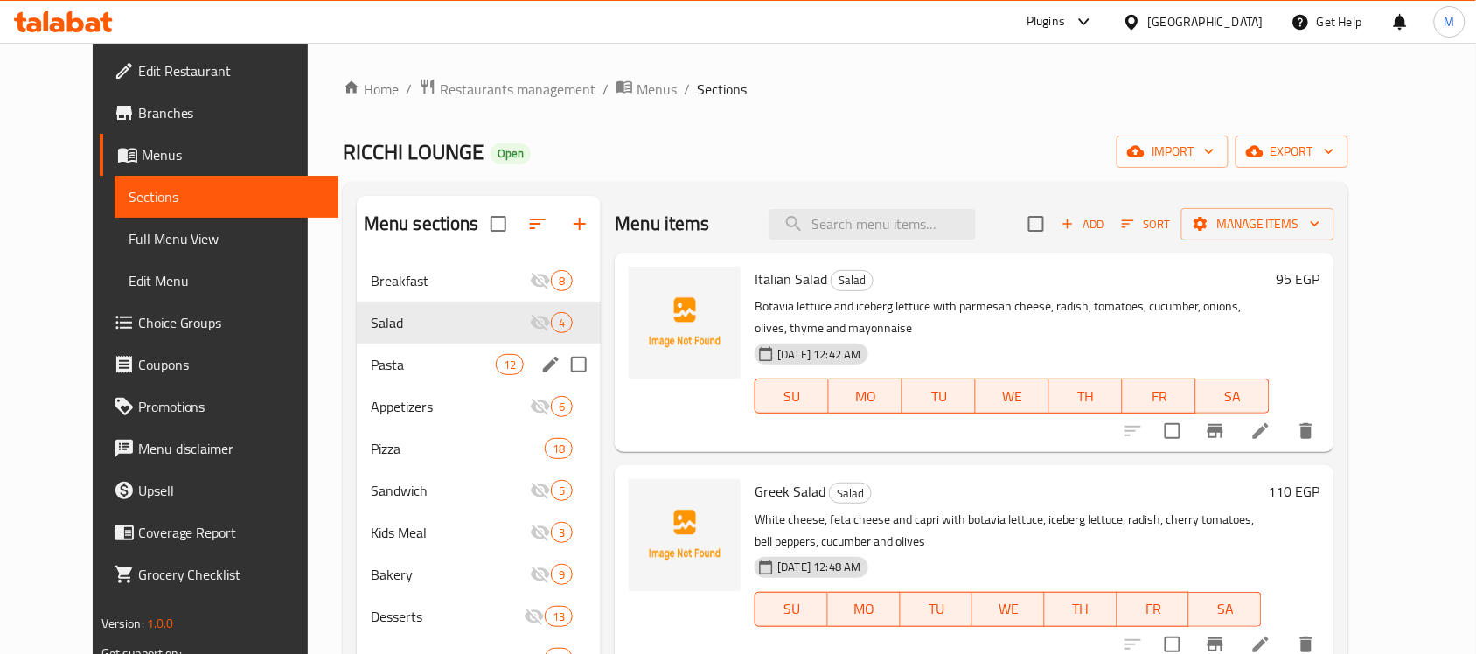
click at [371, 367] on span "Pasta" at bounding box center [433, 364] width 125 height 21
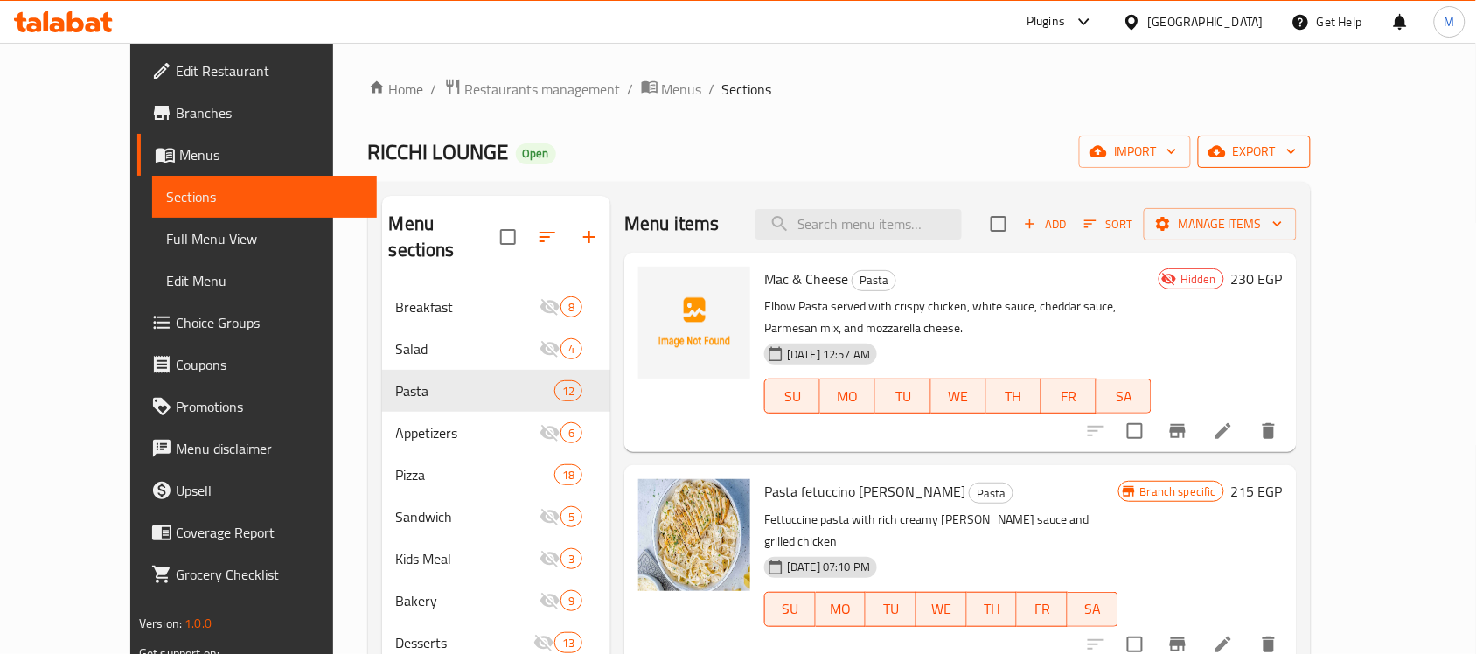
click at [1297, 153] on span "export" at bounding box center [1254, 152] width 85 height 22
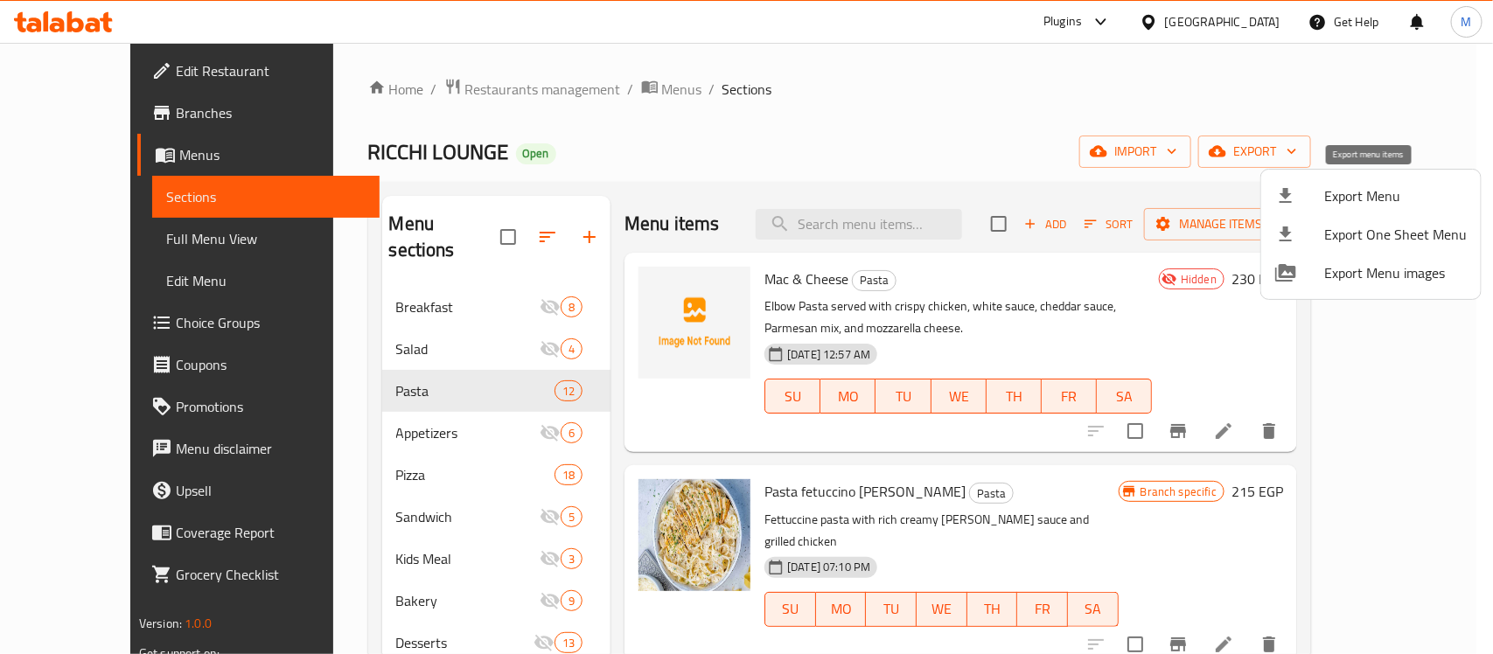
click at [1370, 177] on li "Export Menu" at bounding box center [1370, 196] width 219 height 38
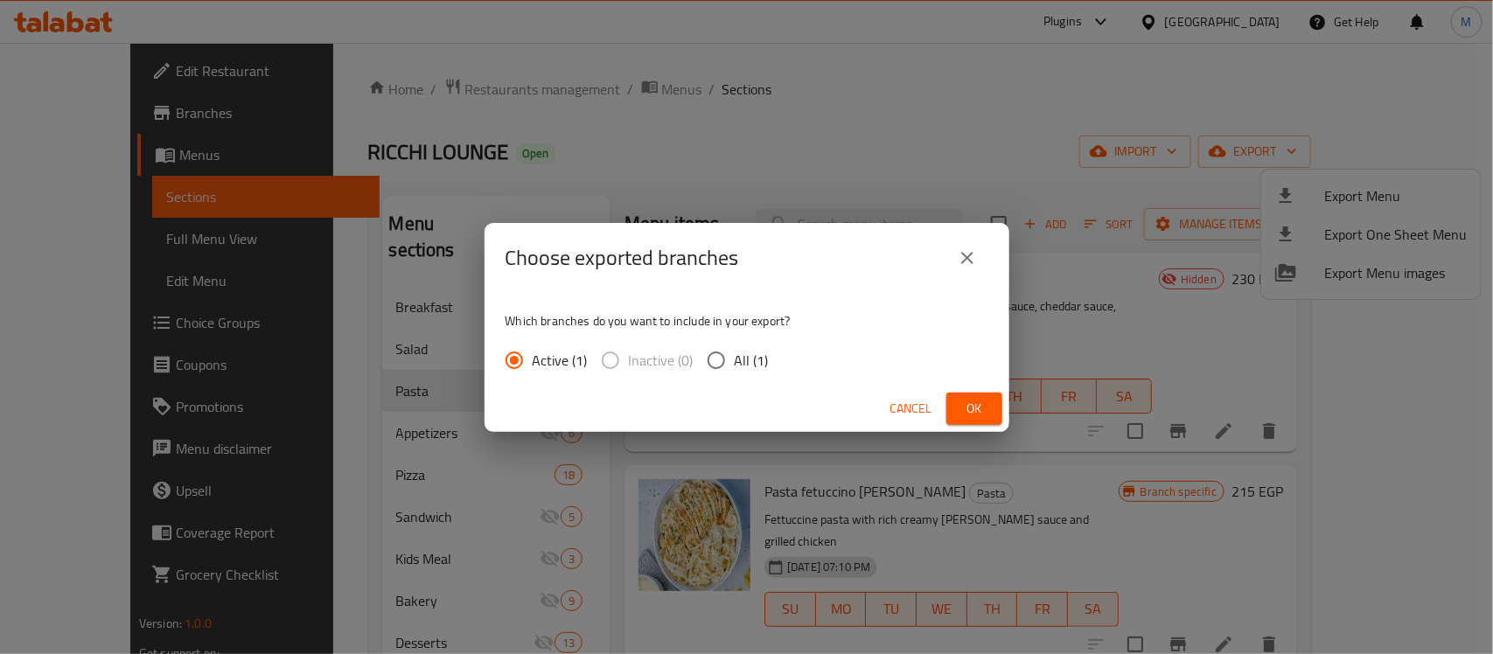
click at [992, 386] on div "Cancel Ok" at bounding box center [746, 409] width 525 height 46
click at [976, 415] on span "Ok" at bounding box center [974, 409] width 28 height 22
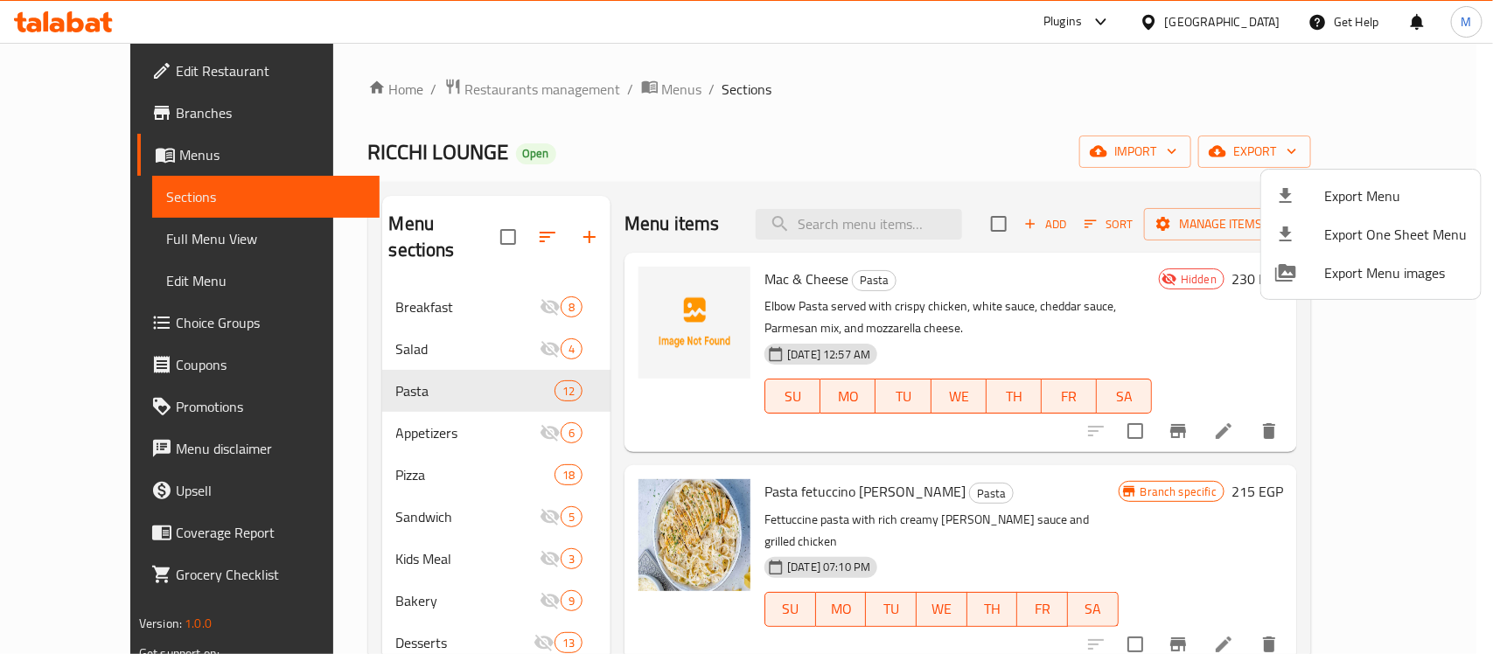
click at [433, 285] on div at bounding box center [746, 327] width 1493 height 654
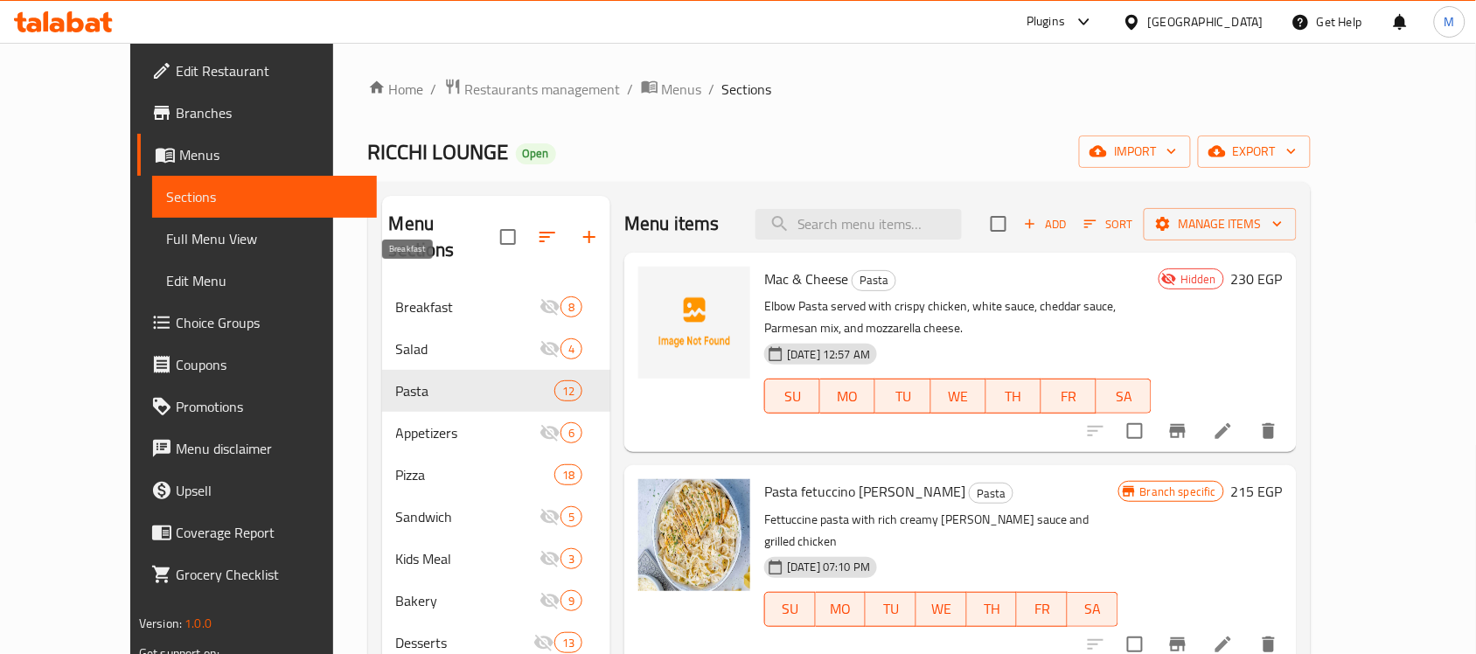
click at [430, 296] on span "Breakfast" at bounding box center [467, 306] width 143 height 21
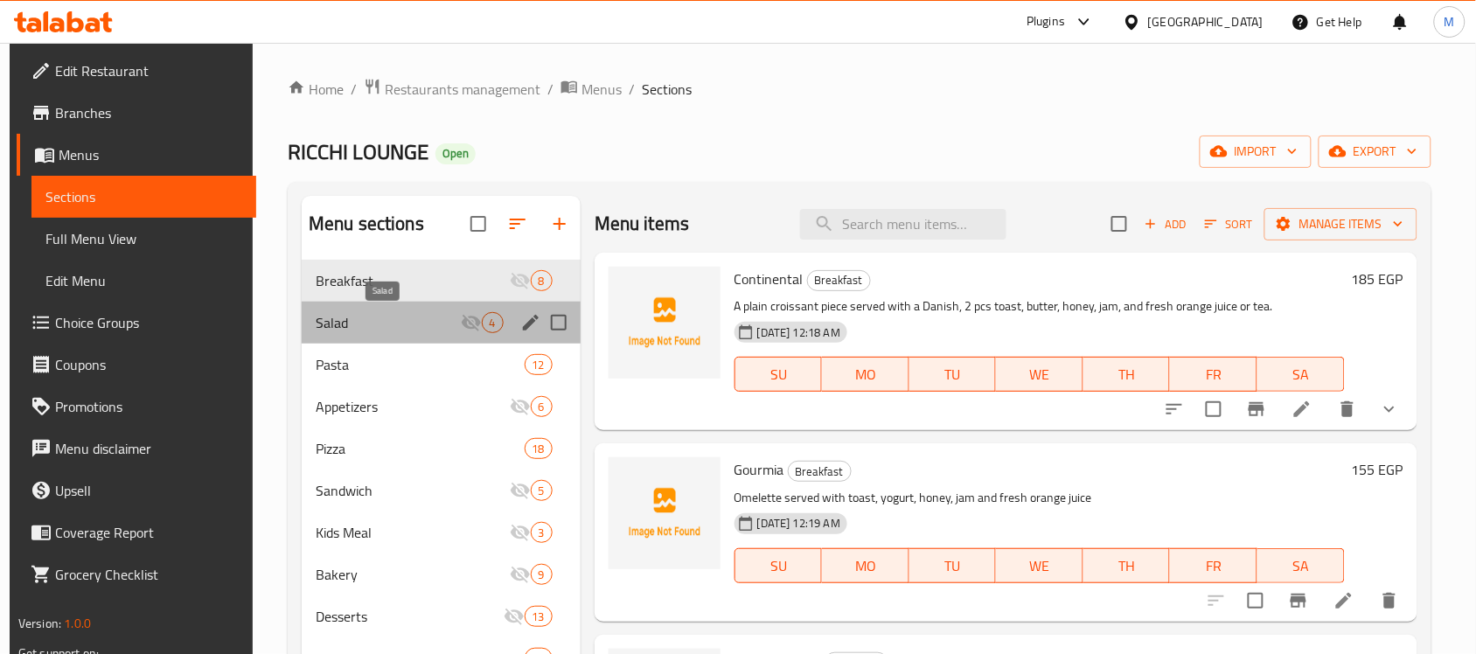
click at [426, 326] on span "Salad" at bounding box center [388, 322] width 145 height 21
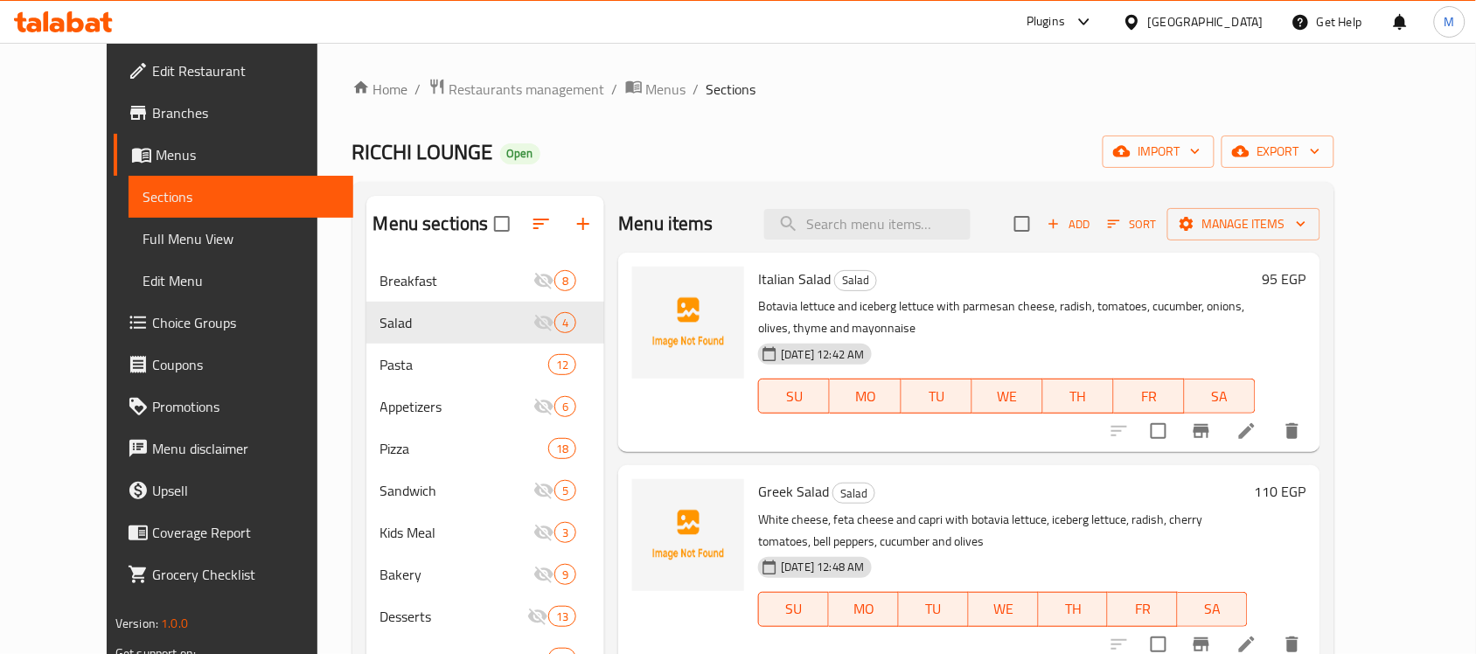
click at [438, 73] on div "Home / Restaurants management / Menus / Sections RICCHI LOUNGE Open import expo…" at bounding box center [843, 662] width 1053 height 1238
click at [449, 87] on span "Restaurants management" at bounding box center [527, 89] width 156 height 21
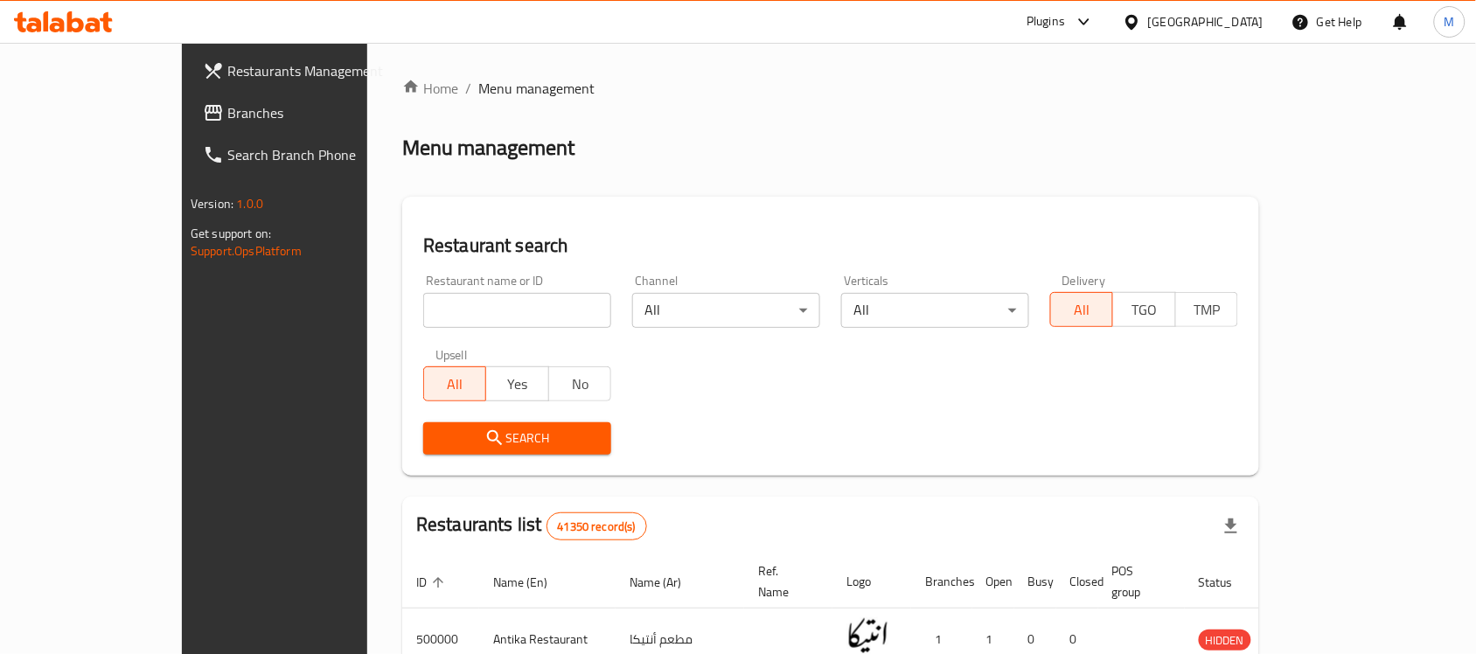
click at [1148, 27] on div at bounding box center [1135, 21] width 25 height 19
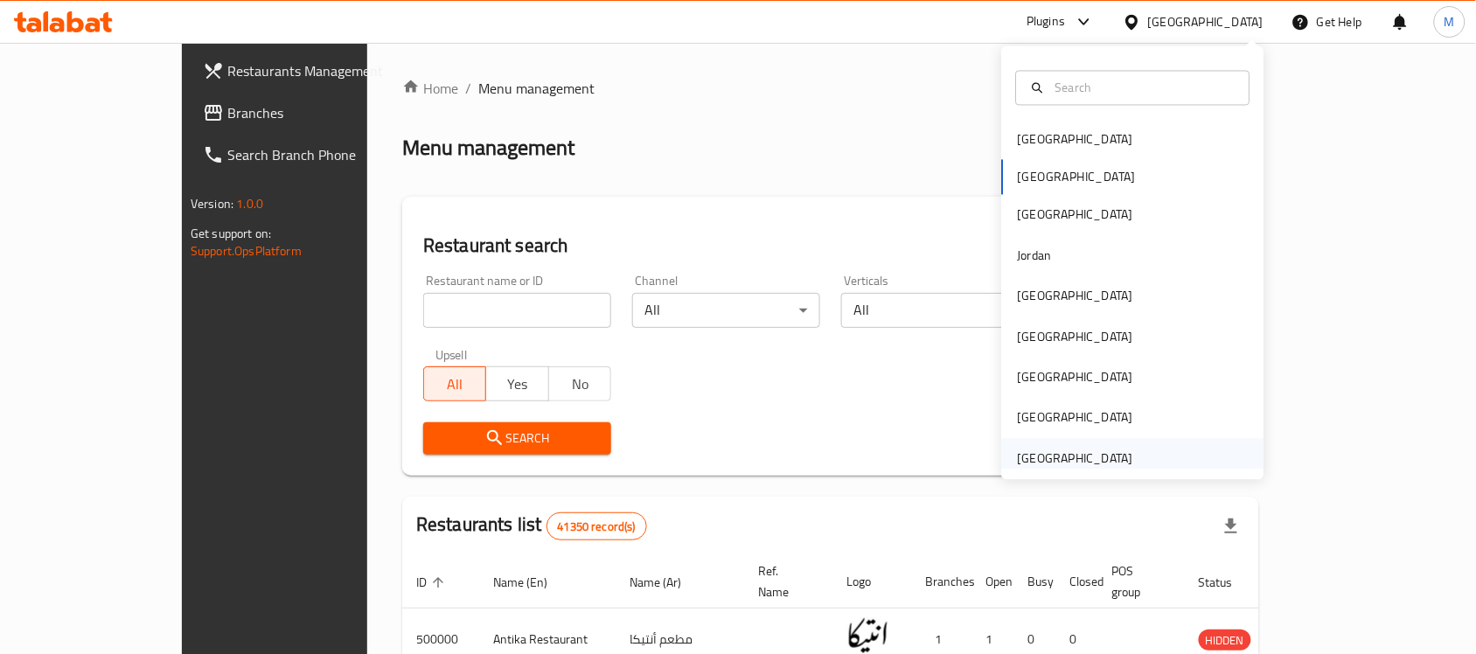
click at [1111, 455] on div "[GEOGRAPHIC_DATA]" at bounding box center [1075, 458] width 115 height 19
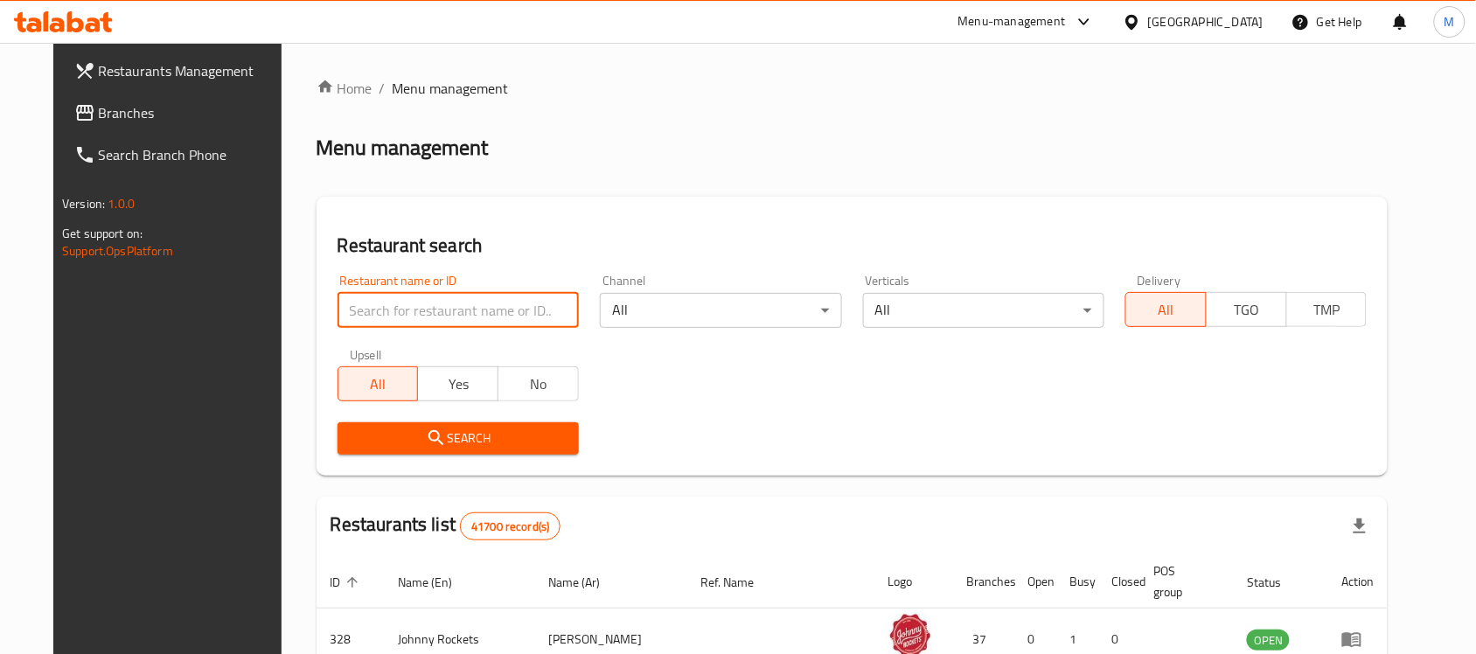
click at [478, 293] on input "search" at bounding box center [458, 310] width 241 height 35
paste input "Momo"
click button "Search" at bounding box center [458, 438] width 241 height 32
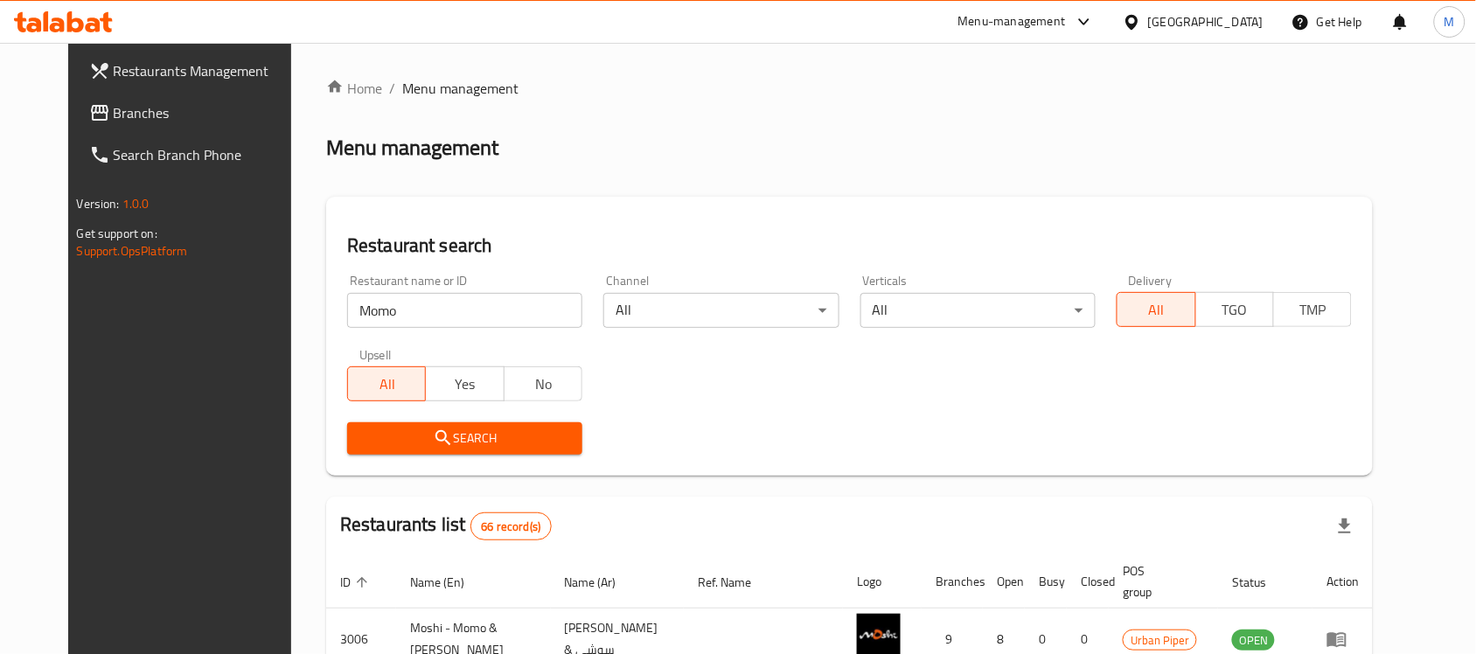
click at [481, 313] on input "Momo" at bounding box center [464, 310] width 235 height 35
paste input "World"
type input "Momo World"
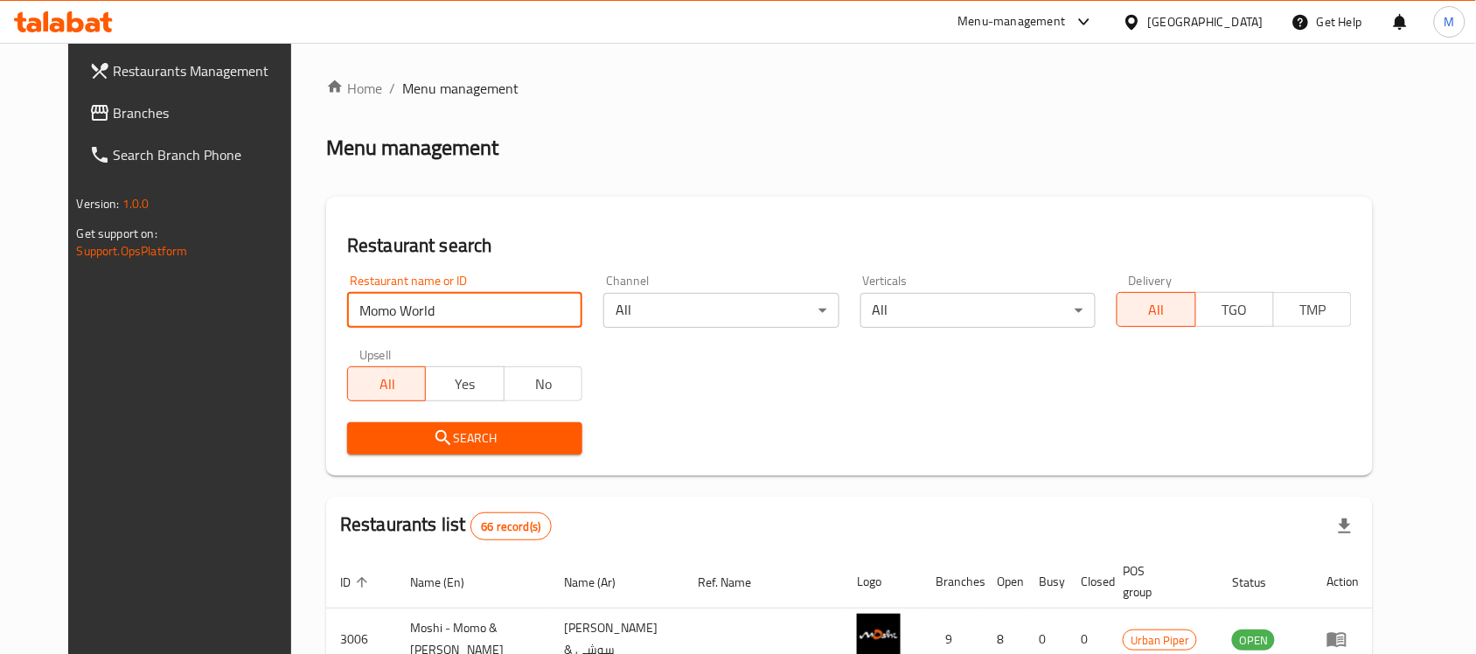
click button "Search" at bounding box center [464, 438] width 235 height 32
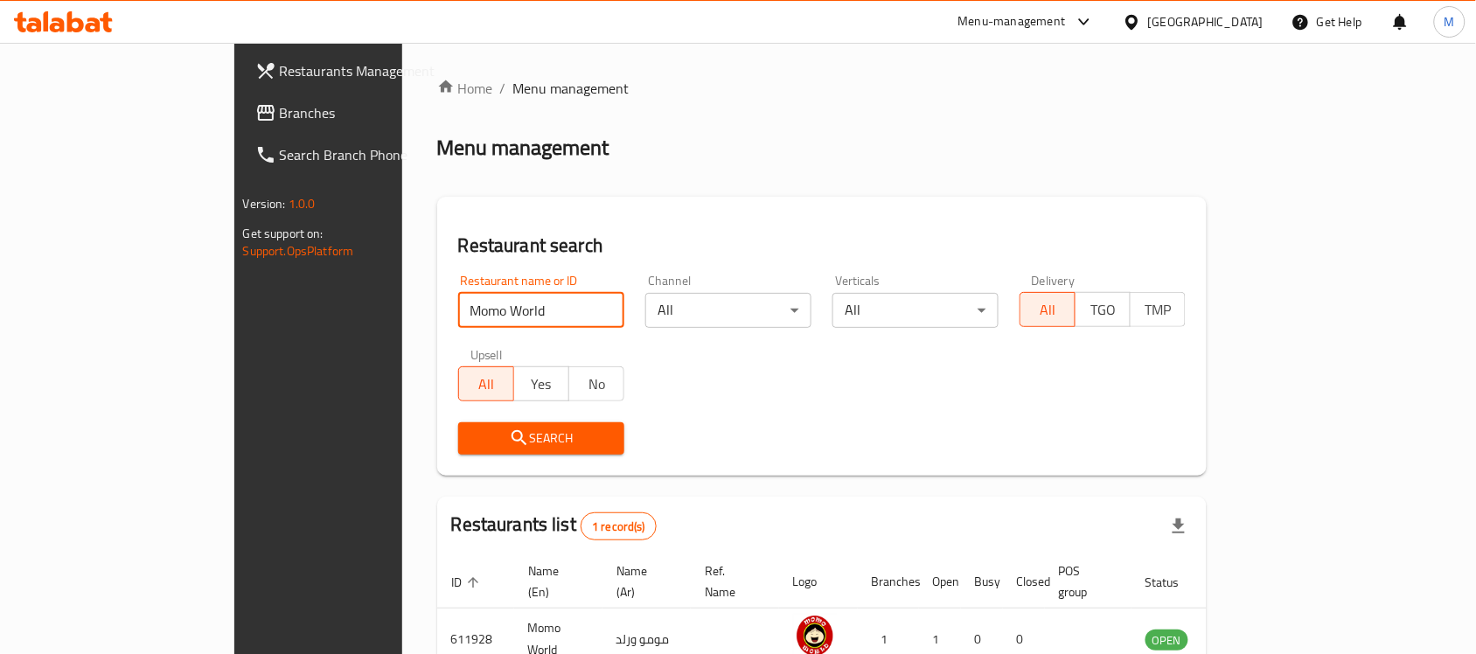
scroll to position [92, 0]
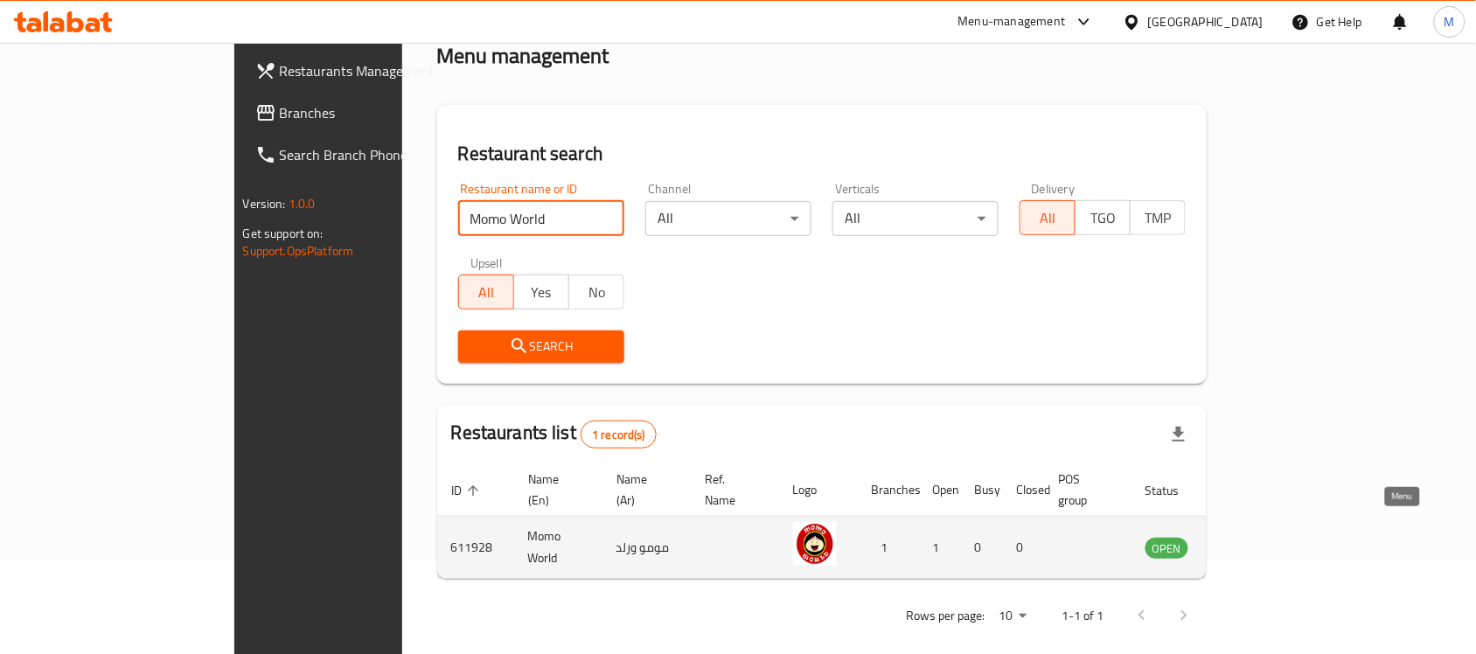
click at [1255, 545] on icon "enhanced table" at bounding box center [1252, 548] width 6 height 7
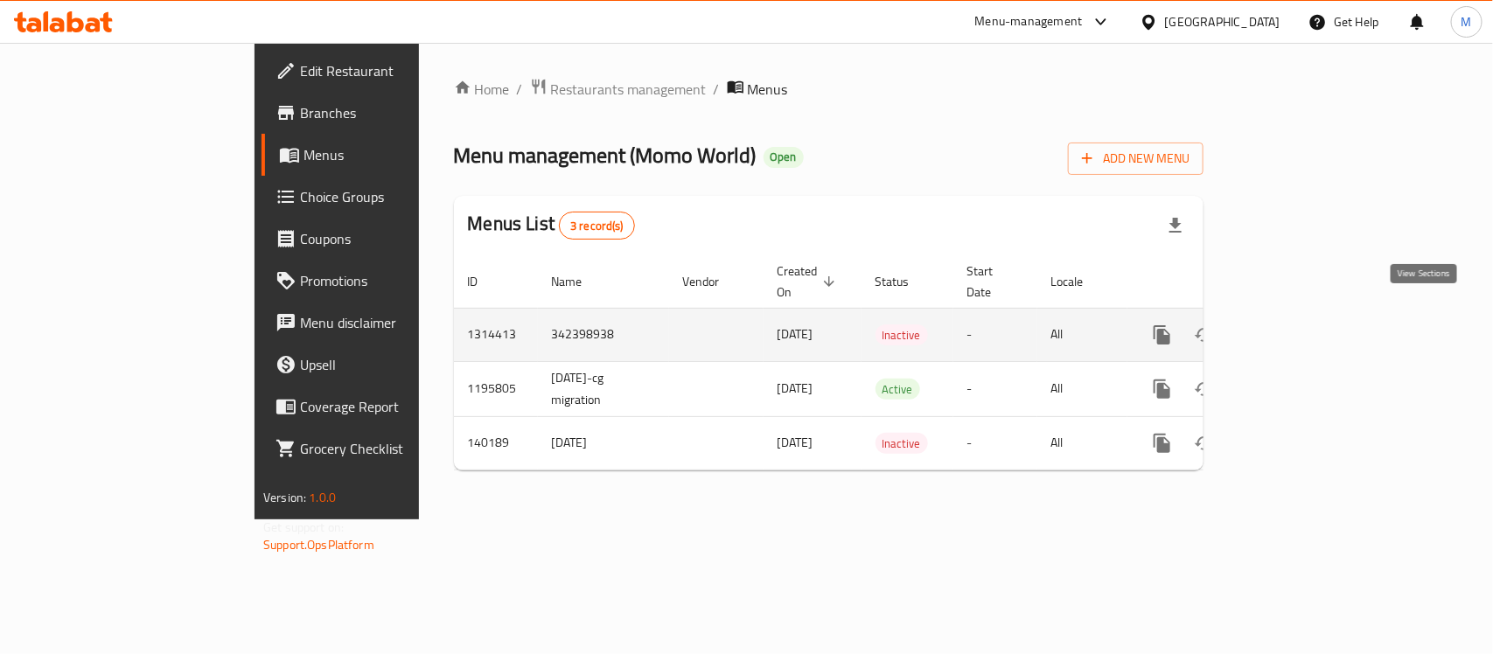
click at [1299, 324] on icon "enhanced table" at bounding box center [1288, 334] width 21 height 21
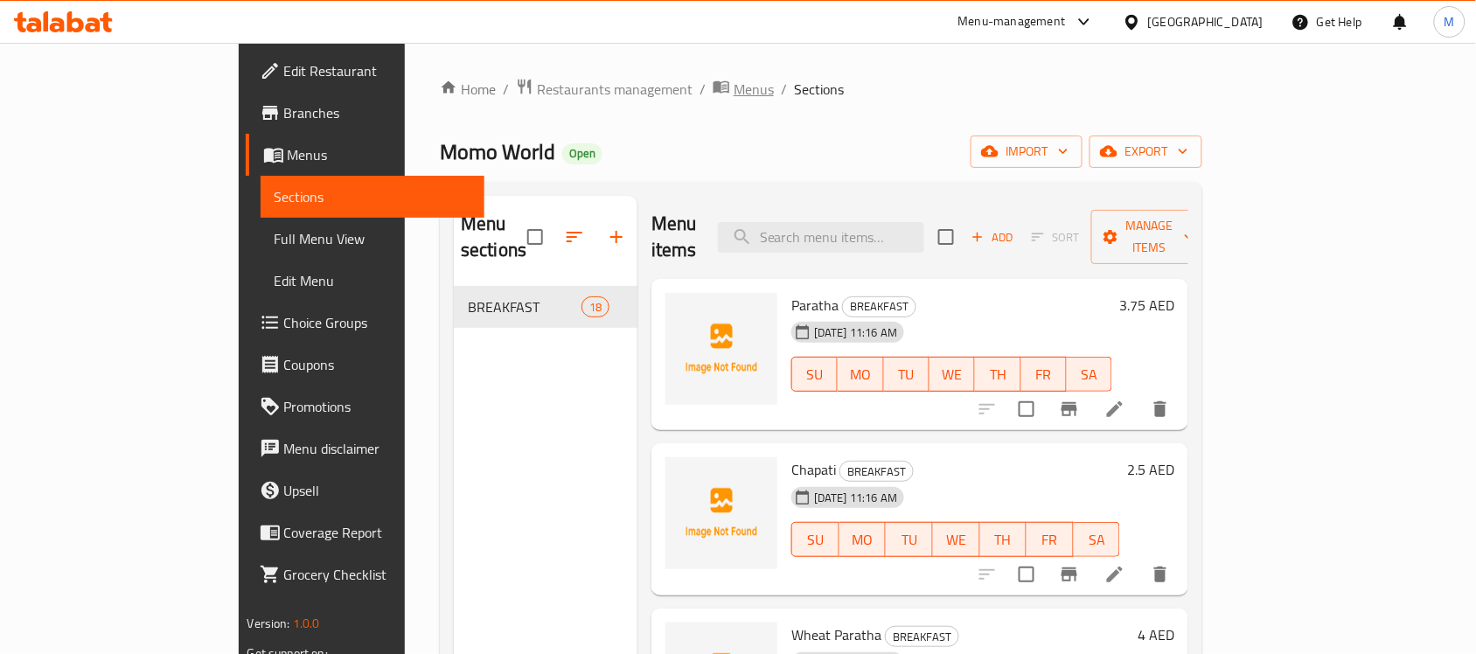
click at [734, 85] on span "Menus" at bounding box center [754, 89] width 40 height 21
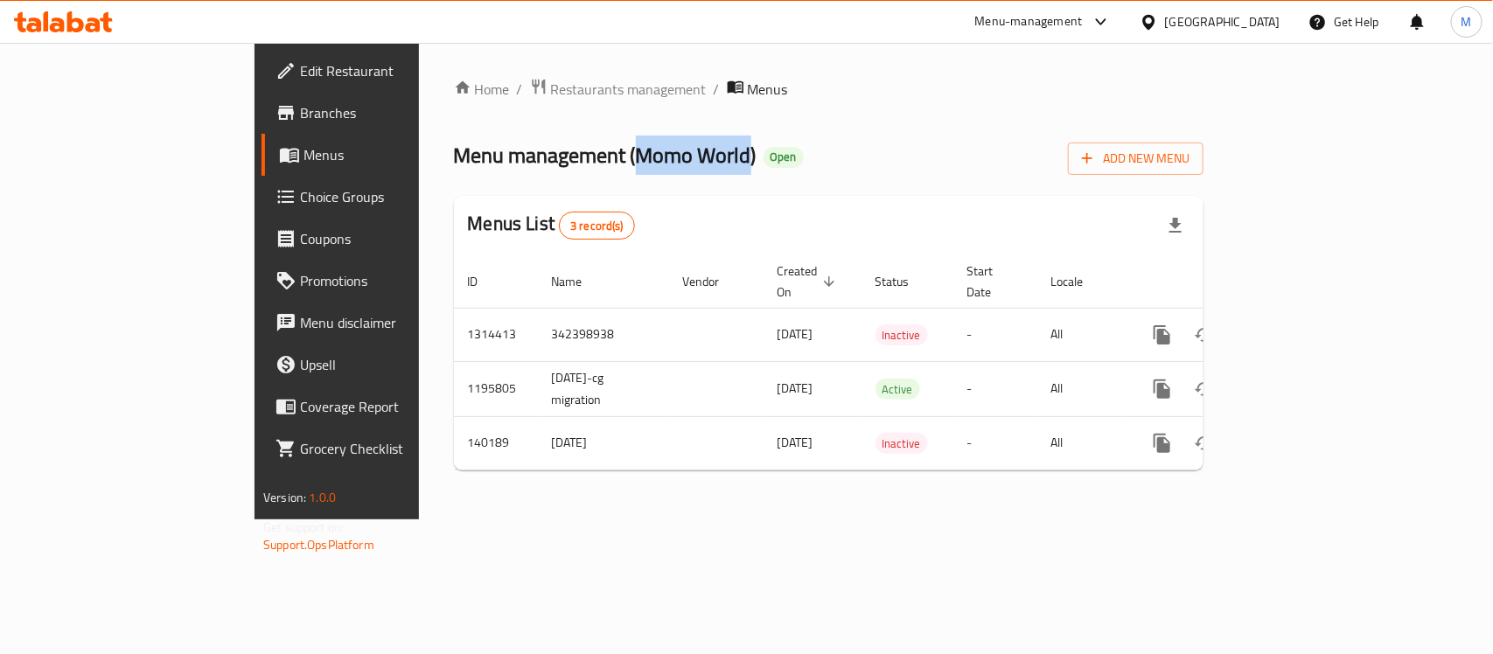
drag, startPoint x: 466, startPoint y: 151, endPoint x: 578, endPoint y: 163, distance: 112.5
click at [578, 163] on span "Menu management ( Momo World )" at bounding box center [605, 155] width 303 height 39
copy span "Momo World"
click at [300, 118] on span "Branches" at bounding box center [395, 112] width 190 height 21
